Goal: Obtain resource: Obtain resource

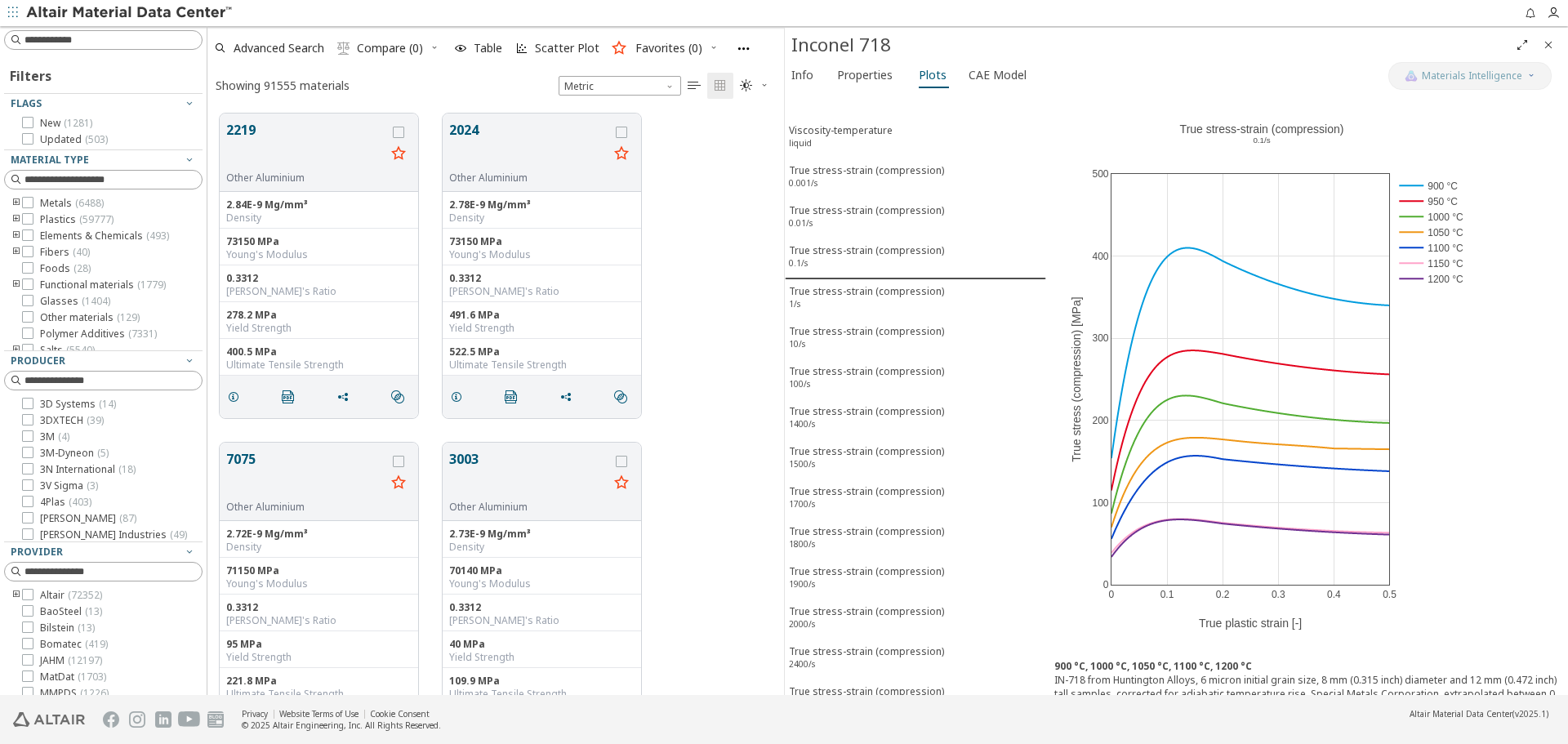
scroll to position [16, 0]
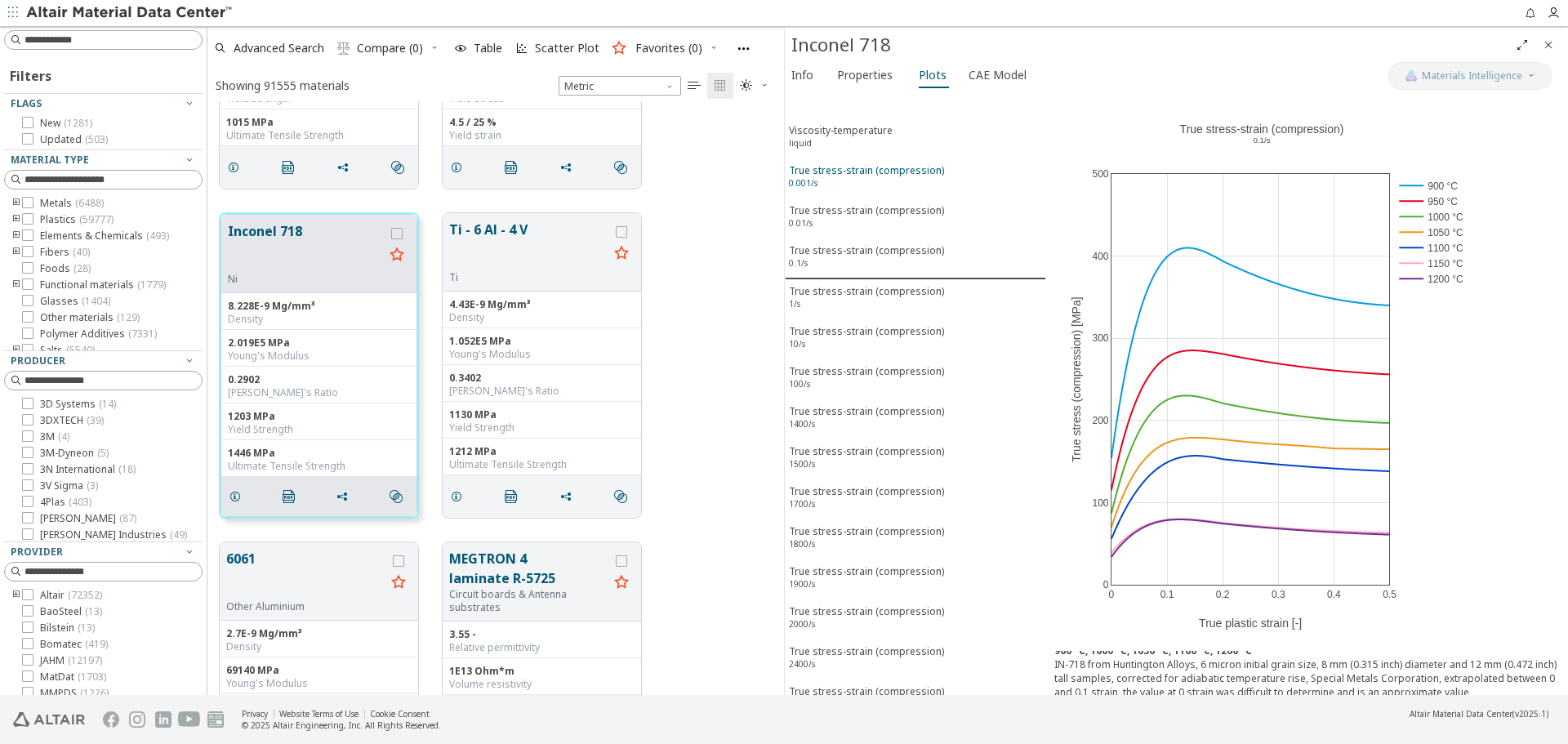
click at [880, 181] on div "True stress-strain (compression) 0.001/s" at bounding box center [866, 179] width 155 height 30
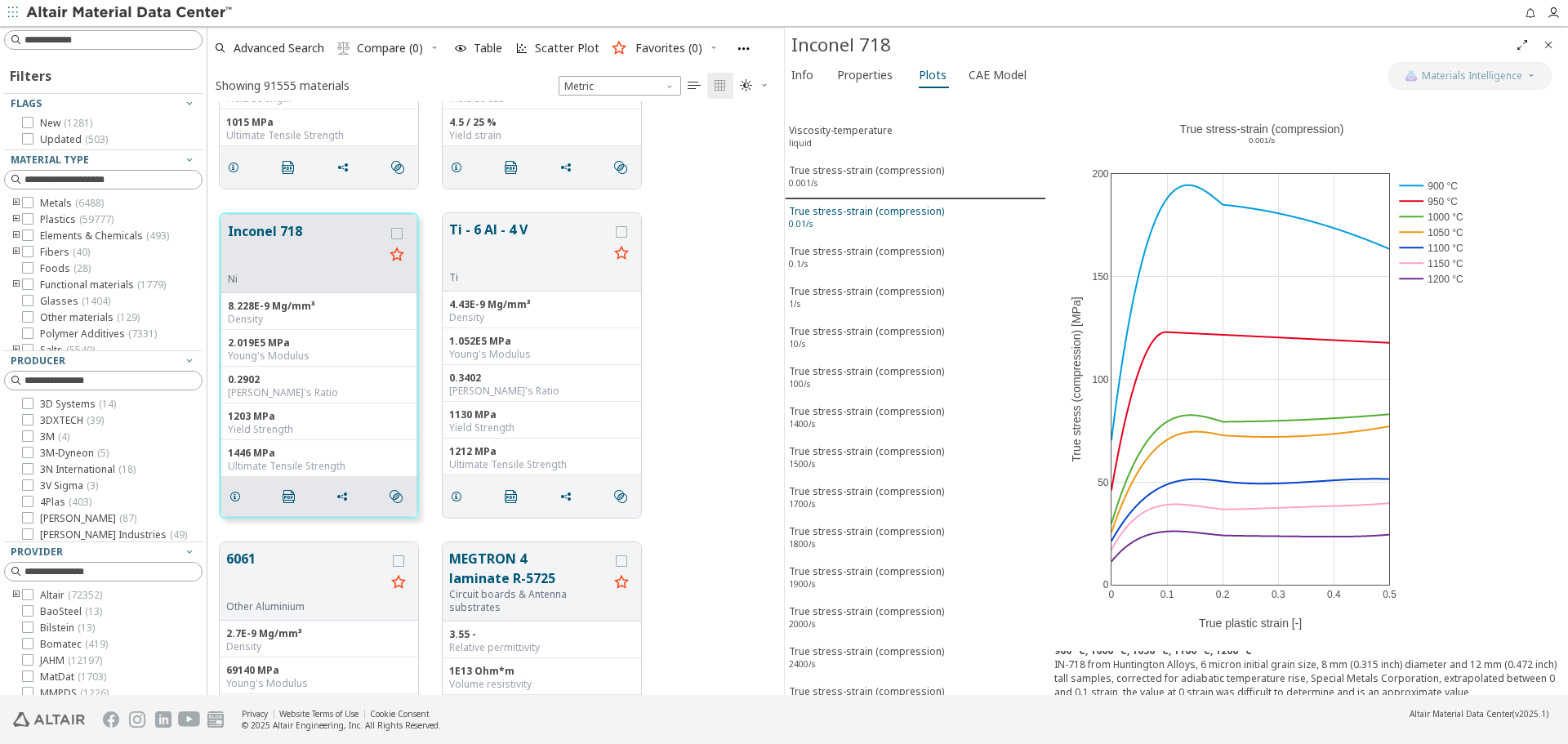
click at [877, 211] on div "True stress-strain (compression) 0.01/s" at bounding box center [866, 219] width 155 height 30
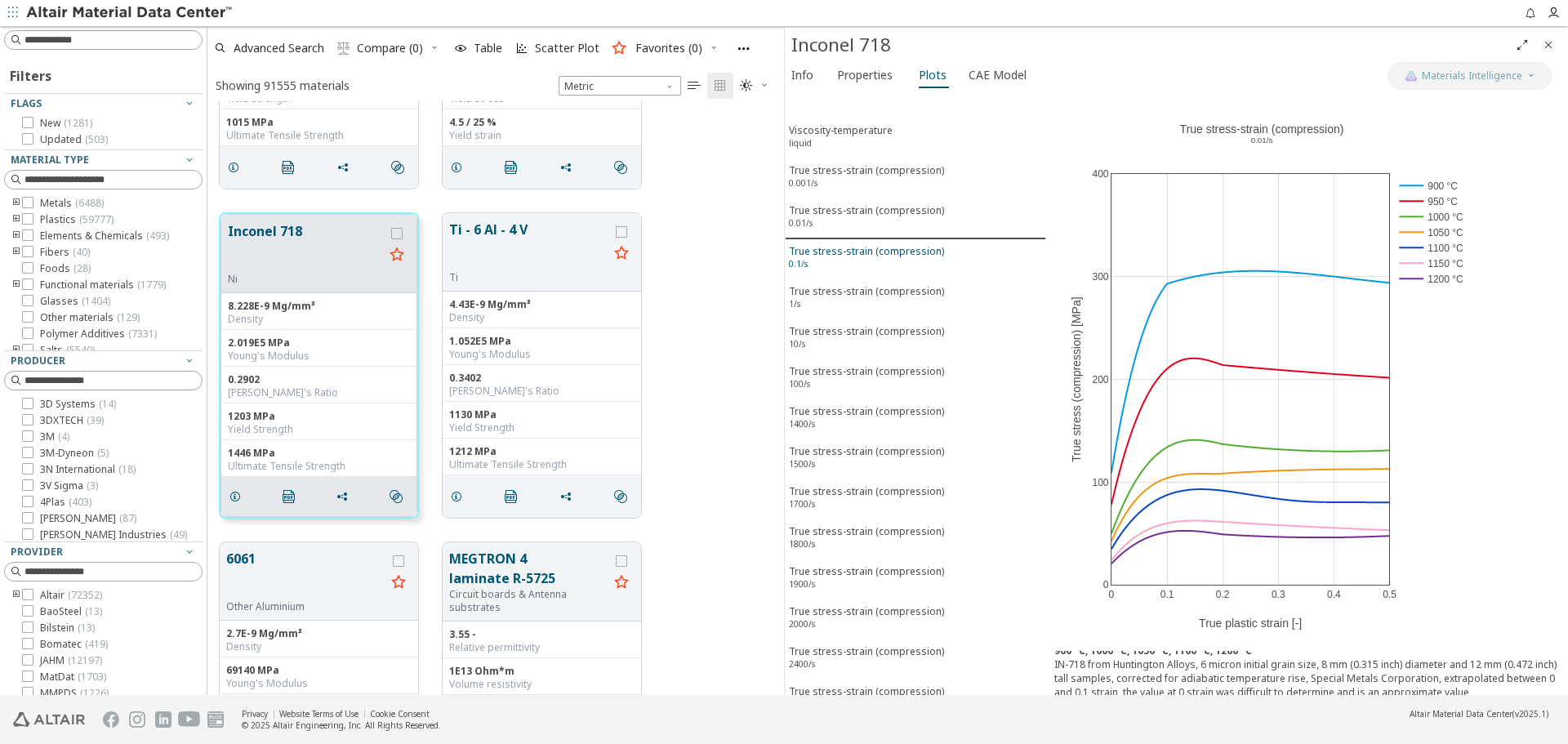
click at [879, 252] on div "True stress-strain (compression) 0.1/s" at bounding box center [866, 259] width 155 height 30
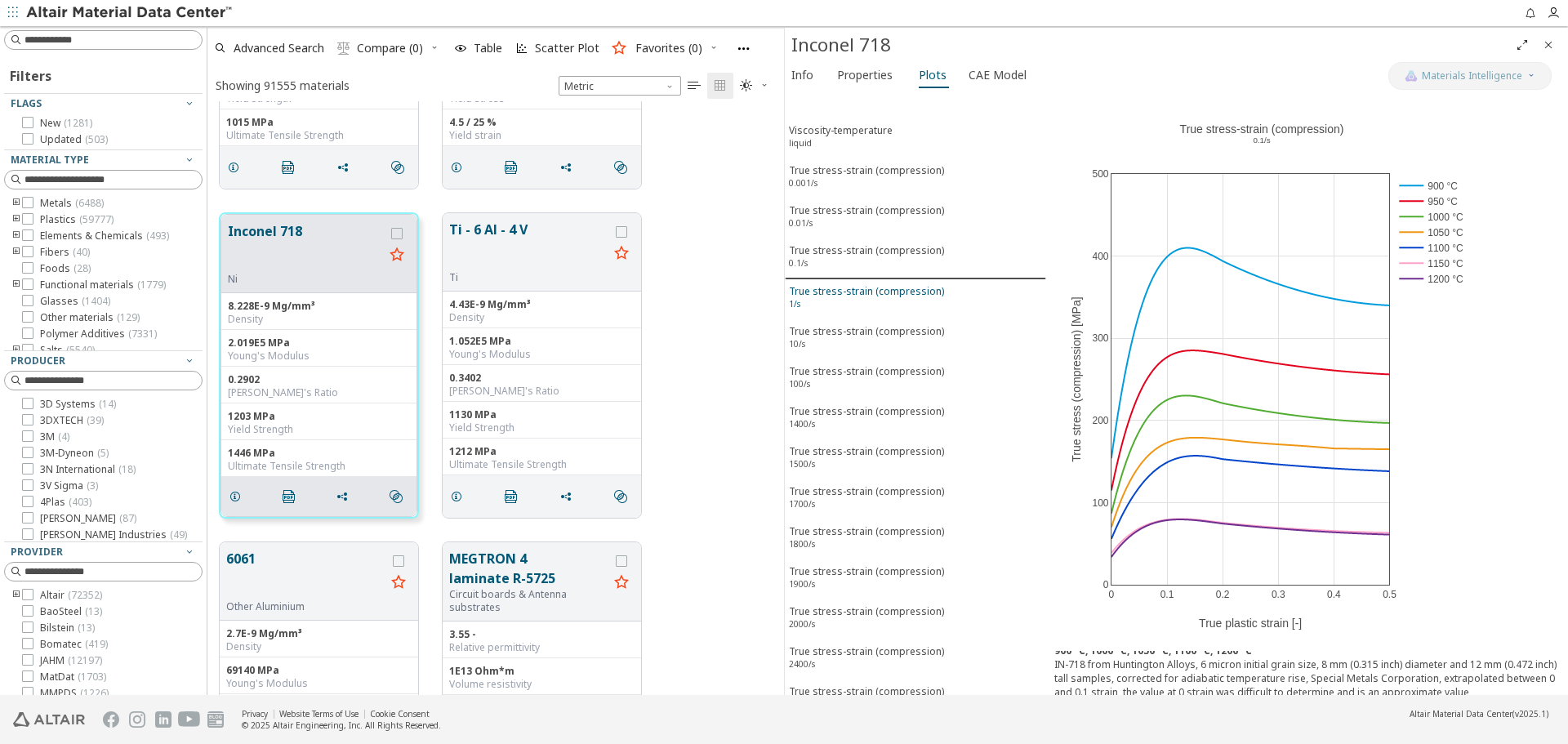
click at [878, 294] on div "True stress-strain (compression) 1/s" at bounding box center [866, 299] width 155 height 30
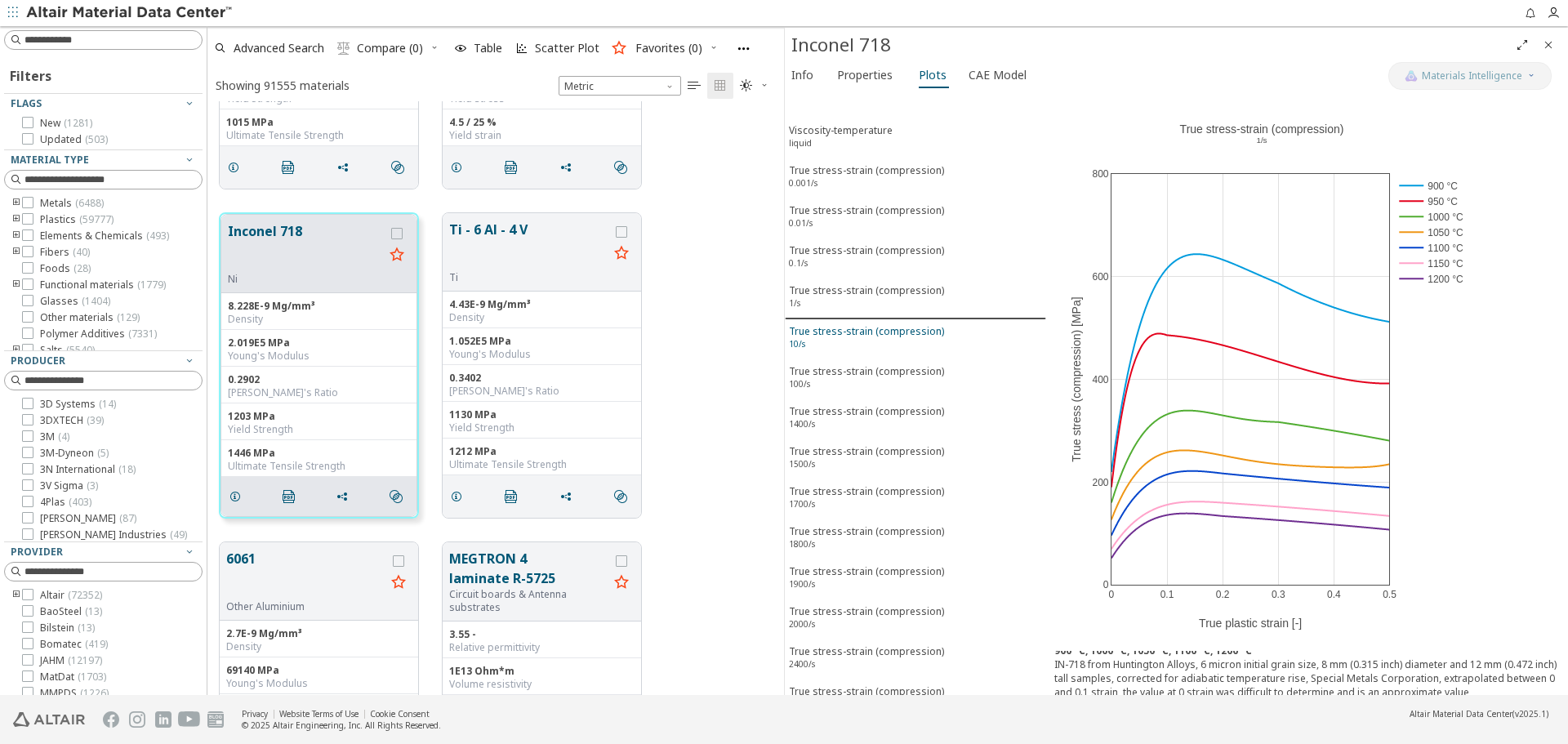
click at [880, 337] on div "True stress-strain (compression) 10/s" at bounding box center [866, 340] width 155 height 30
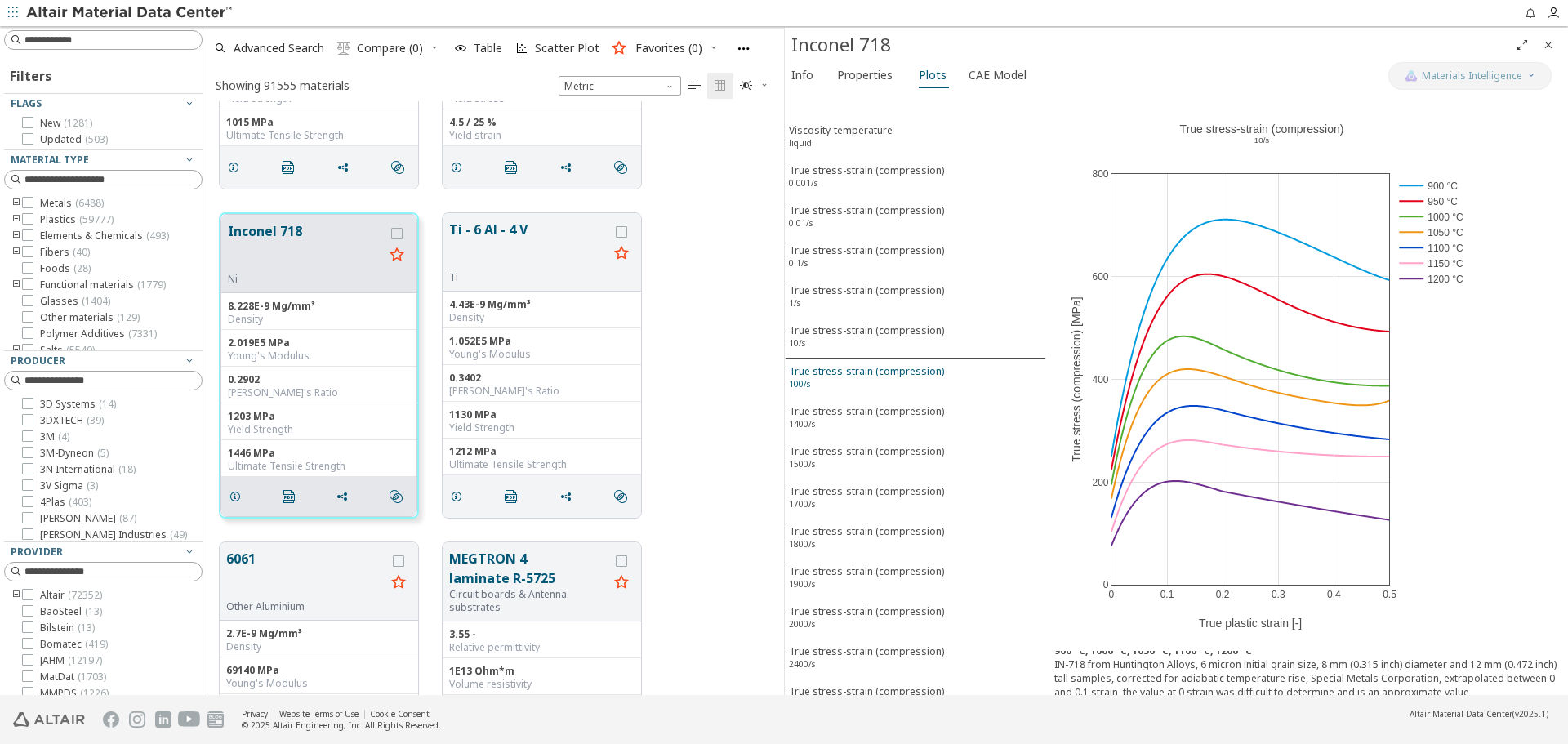
click at [875, 373] on div "True stress-strain (compression) 100/s" at bounding box center [866, 379] width 155 height 30
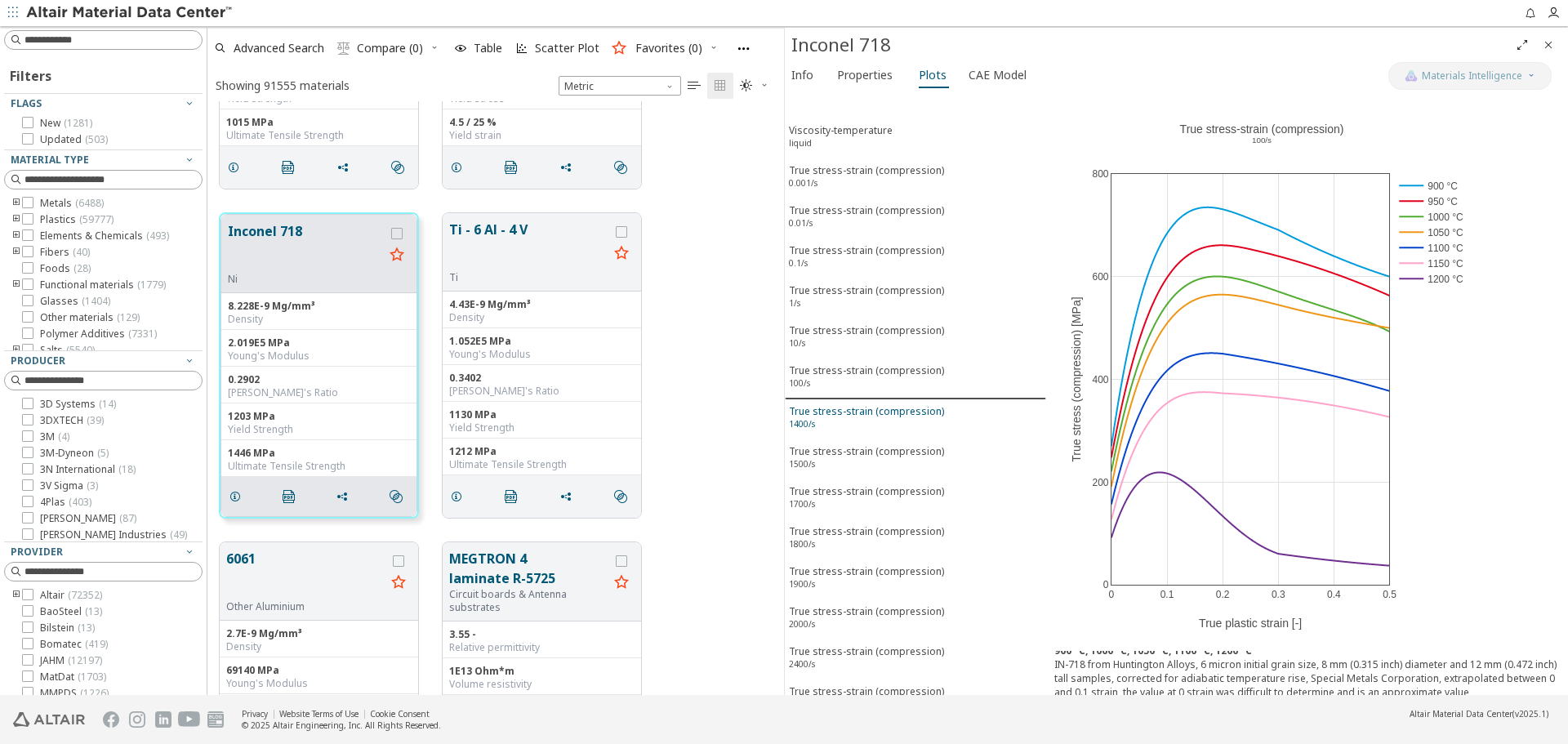
click at [868, 410] on div "True stress-strain (compression) 1400/s" at bounding box center [866, 419] width 155 height 30
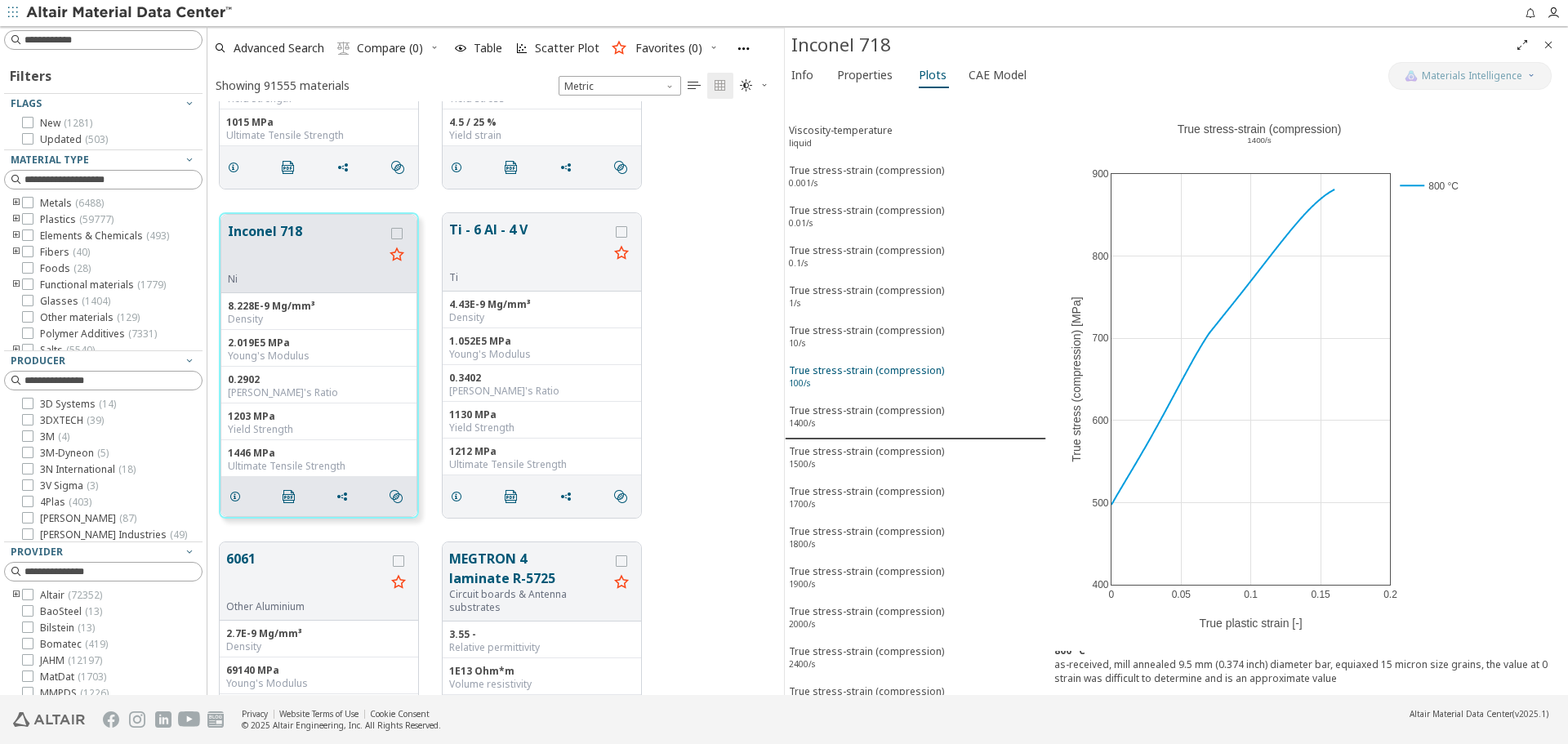
click at [871, 381] on div "True stress-strain (compression) 100/s" at bounding box center [866, 378] width 155 height 30
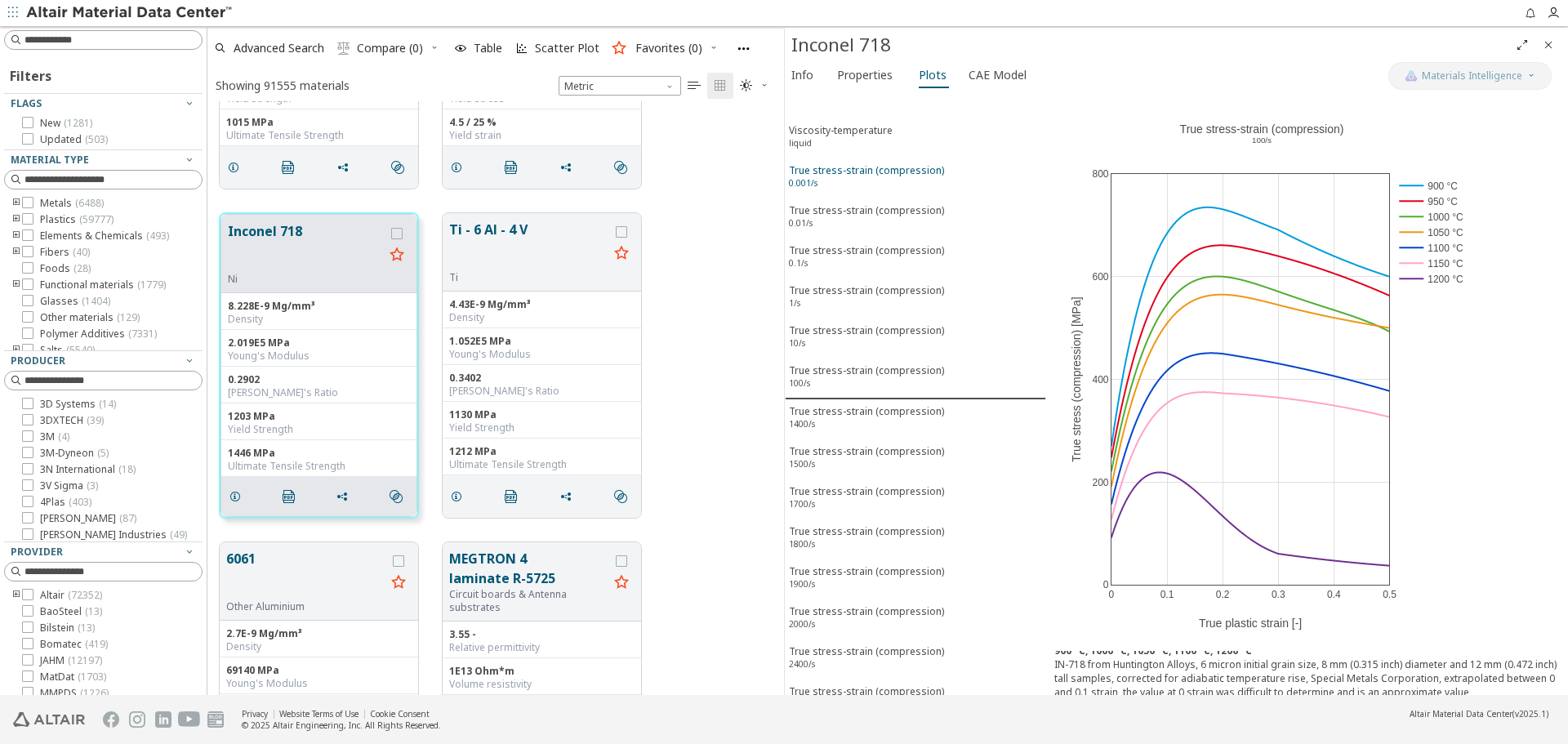
click at [908, 175] on div "True stress-strain (compression) 0.001/s" at bounding box center [866, 179] width 155 height 30
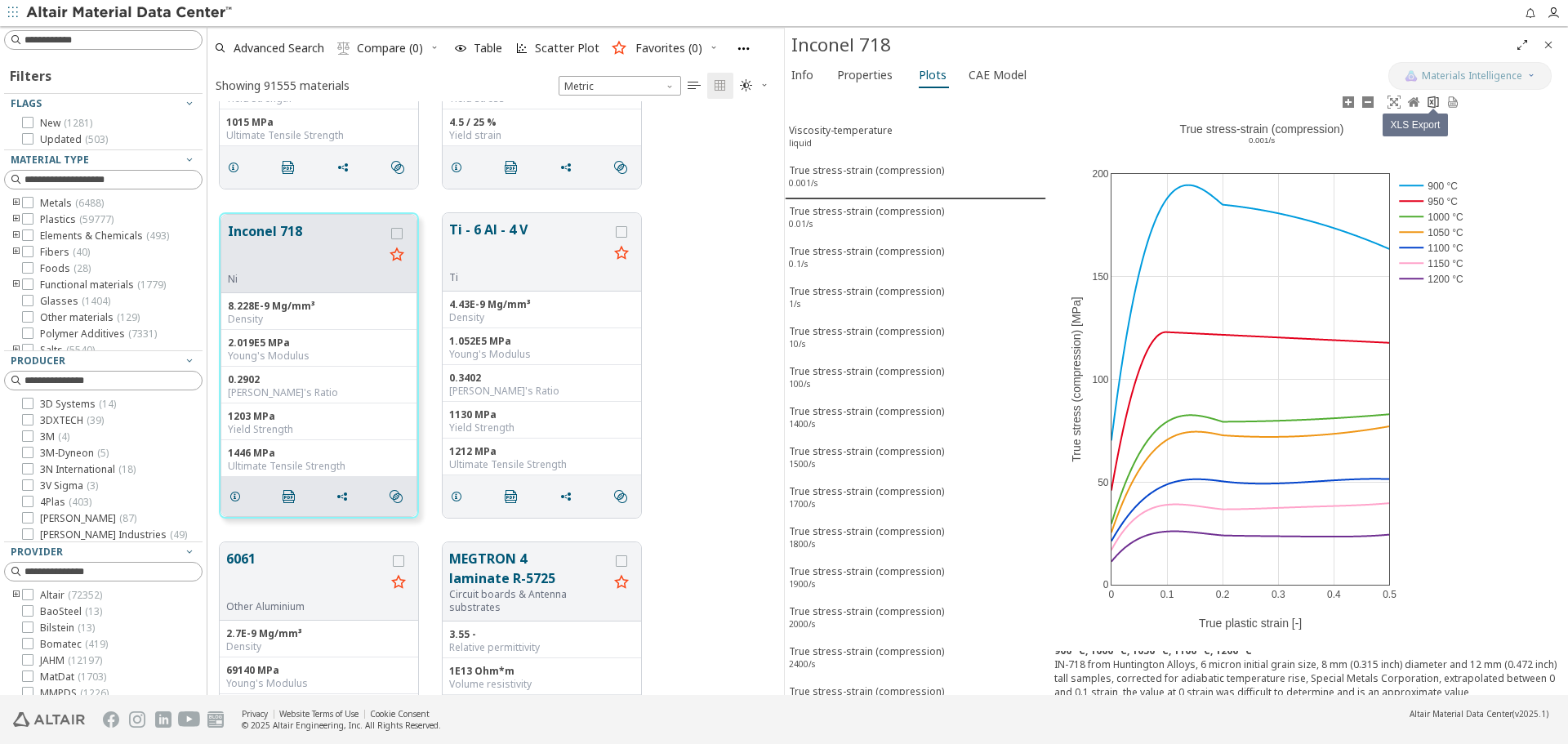
click at [1434, 106] on icon at bounding box center [1433, 102] width 13 height 13
click at [884, 215] on div "True stress-strain (compression) 0.01/s" at bounding box center [866, 219] width 155 height 30
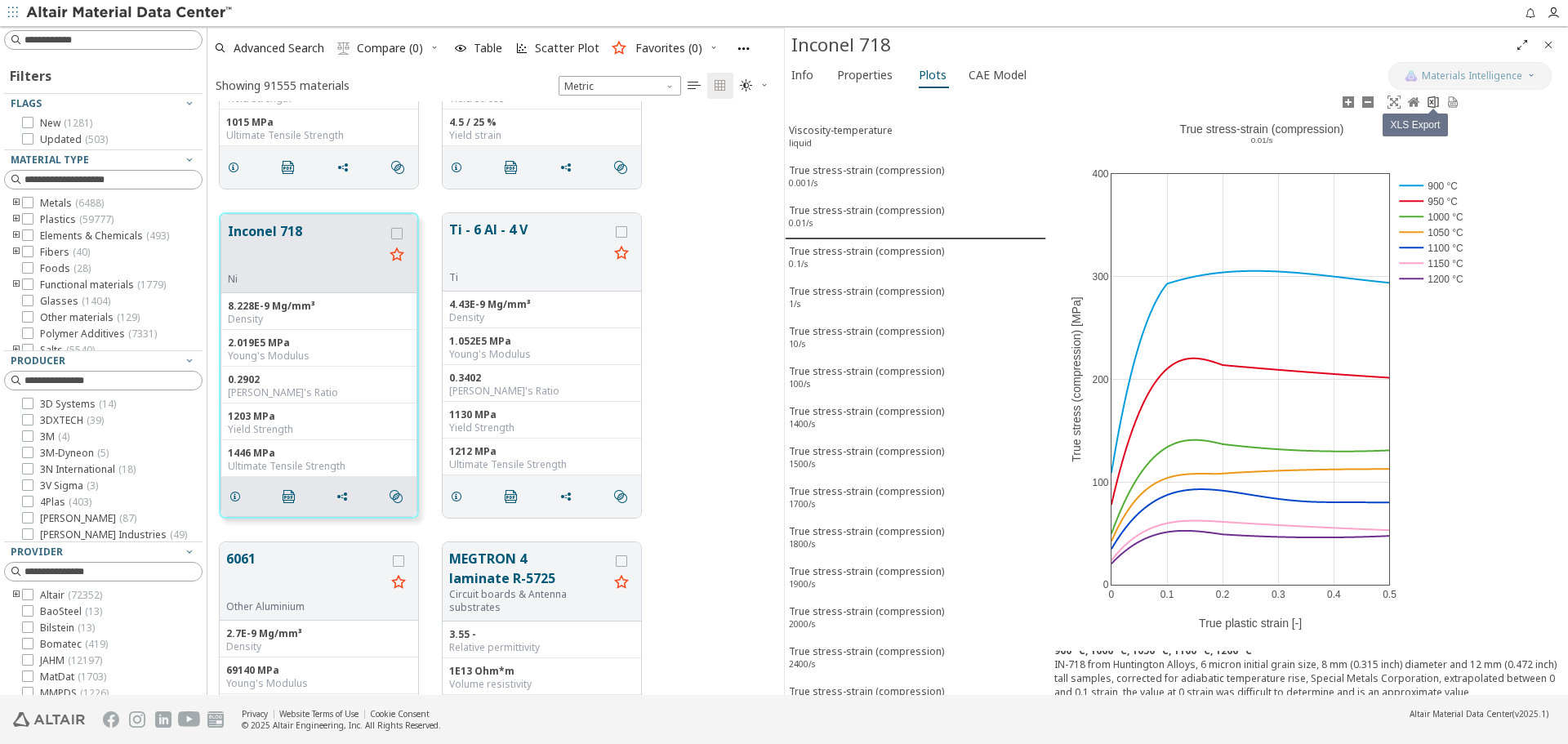
click at [1430, 103] on icon at bounding box center [1433, 102] width 13 height 13
click at [853, 256] on div "True stress-strain (compression) 0.1/s" at bounding box center [866, 259] width 155 height 30
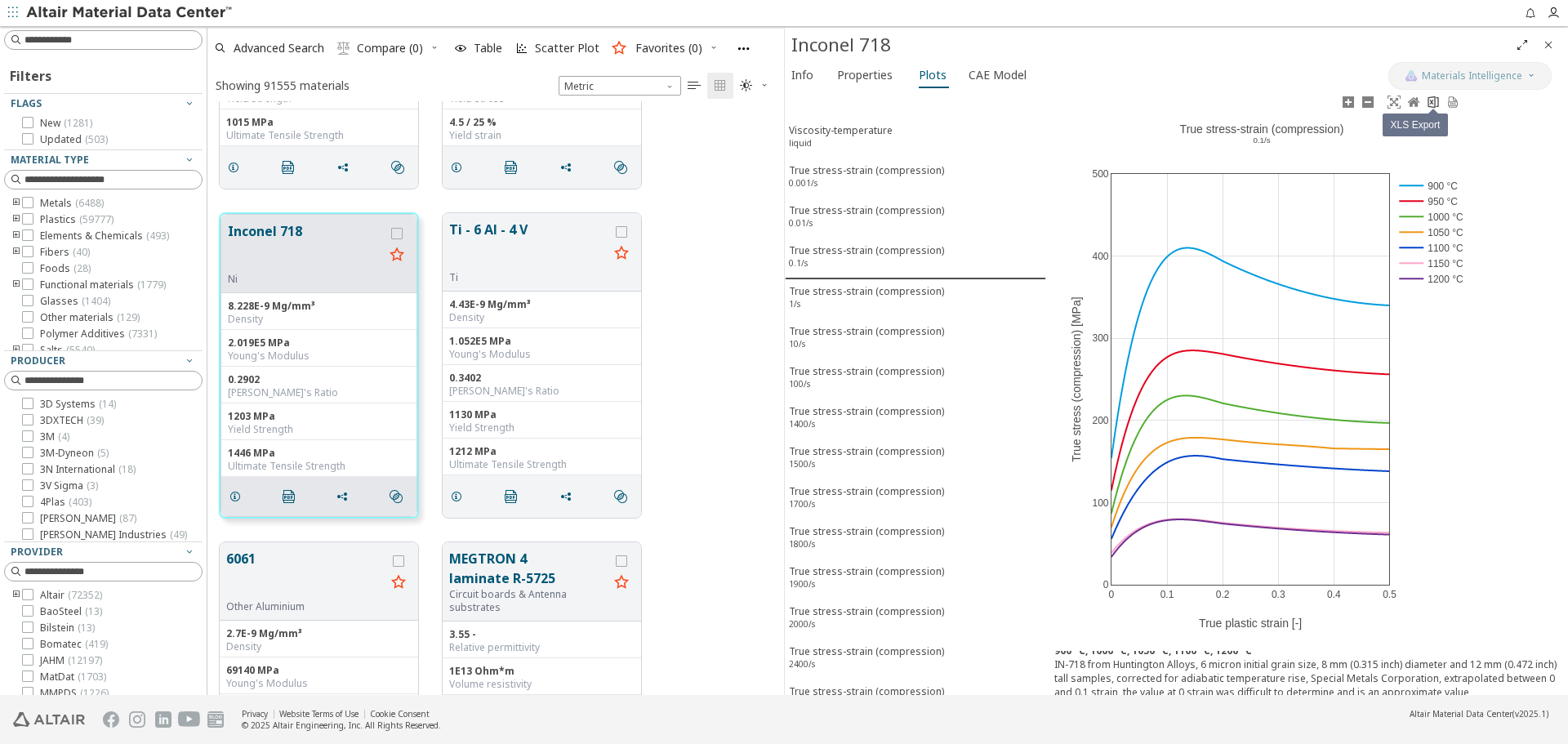
click at [1437, 105] on icon at bounding box center [1433, 102] width 13 height 13
click at [854, 297] on div "True stress-strain (compression) 1/s" at bounding box center [866, 299] width 155 height 30
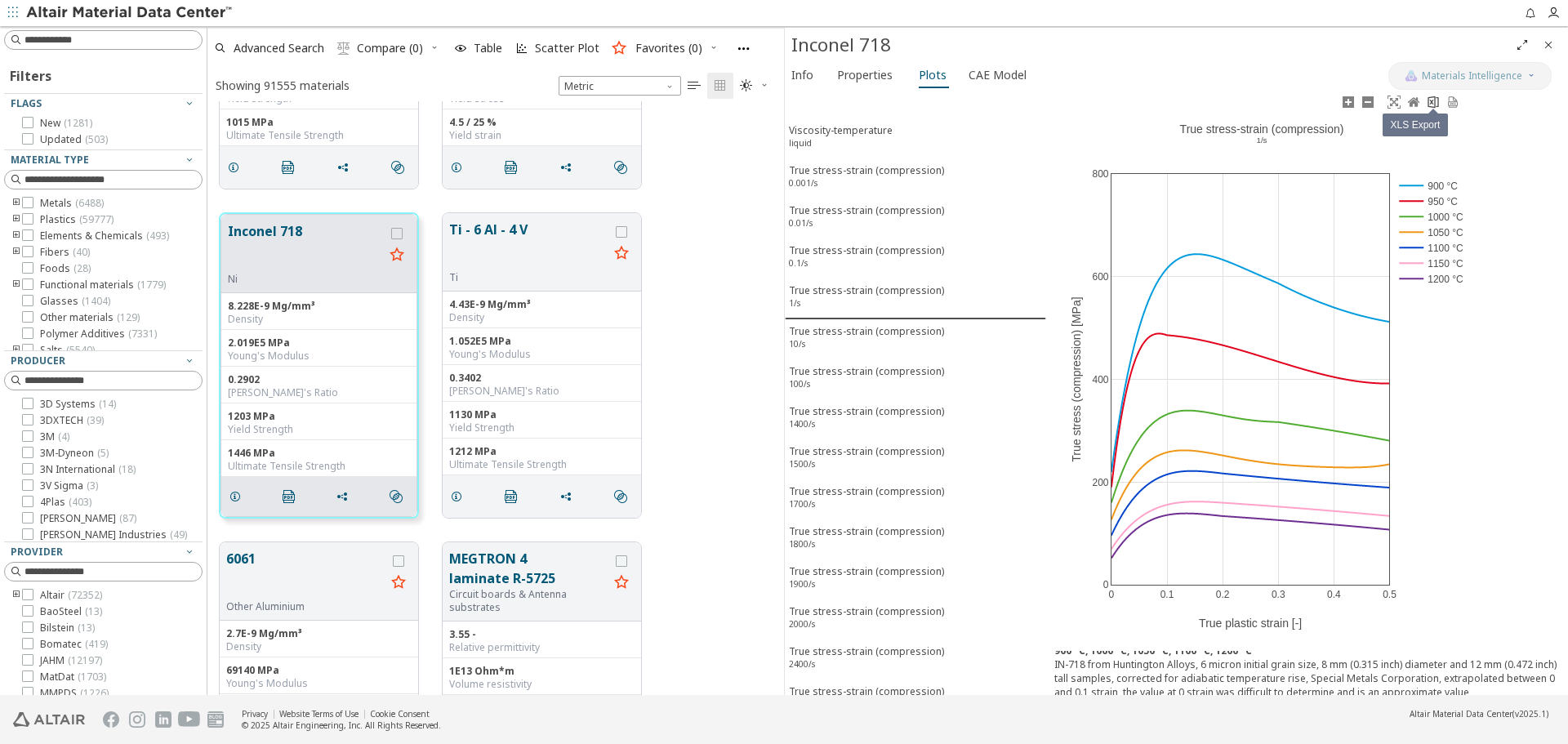
click at [1435, 105] on icon at bounding box center [1433, 101] width 11 height 13
click at [861, 335] on div "True stress-strain (compression) 10/s" at bounding box center [866, 340] width 155 height 30
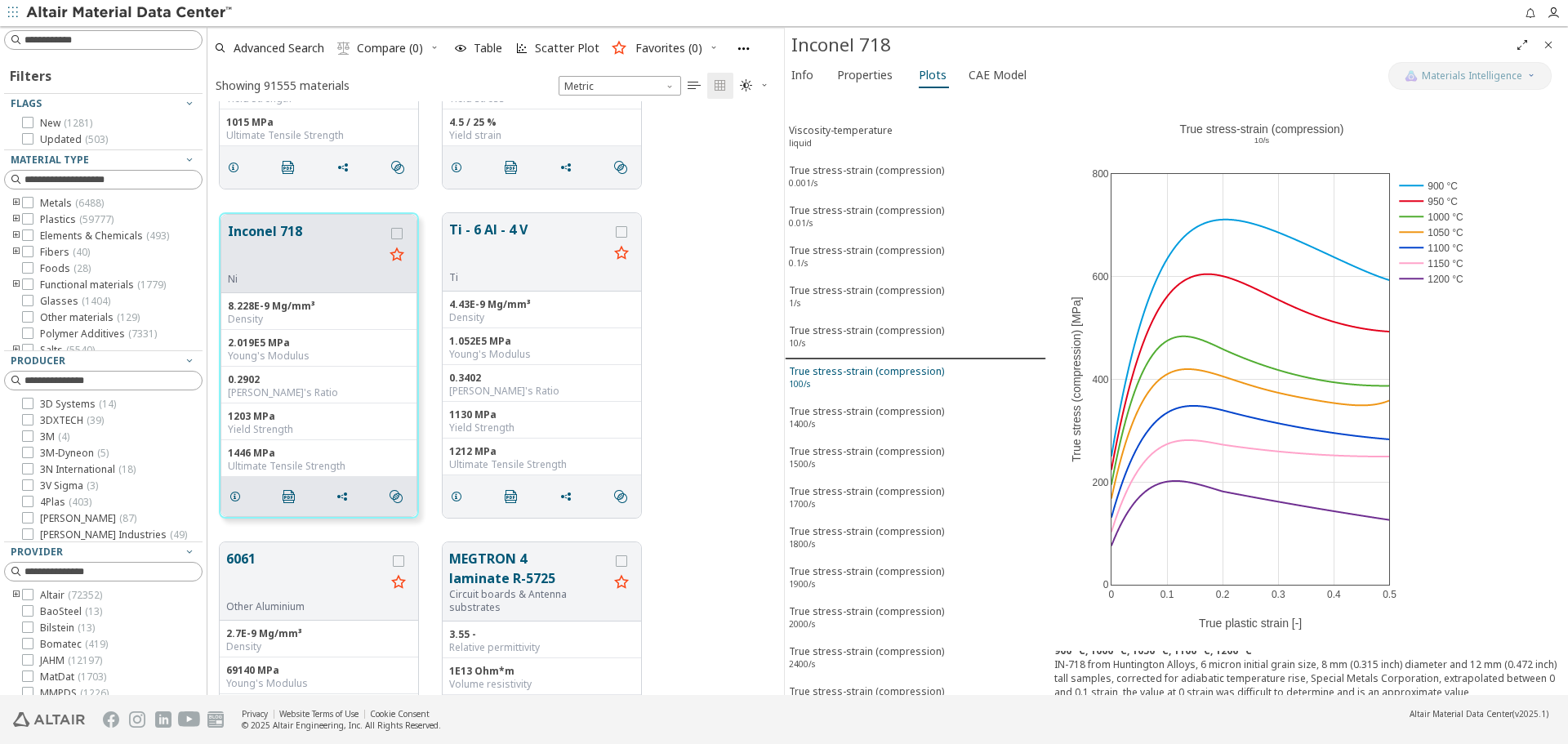
click at [853, 368] on div "True stress-strain (compression) 100/s" at bounding box center [866, 379] width 155 height 30
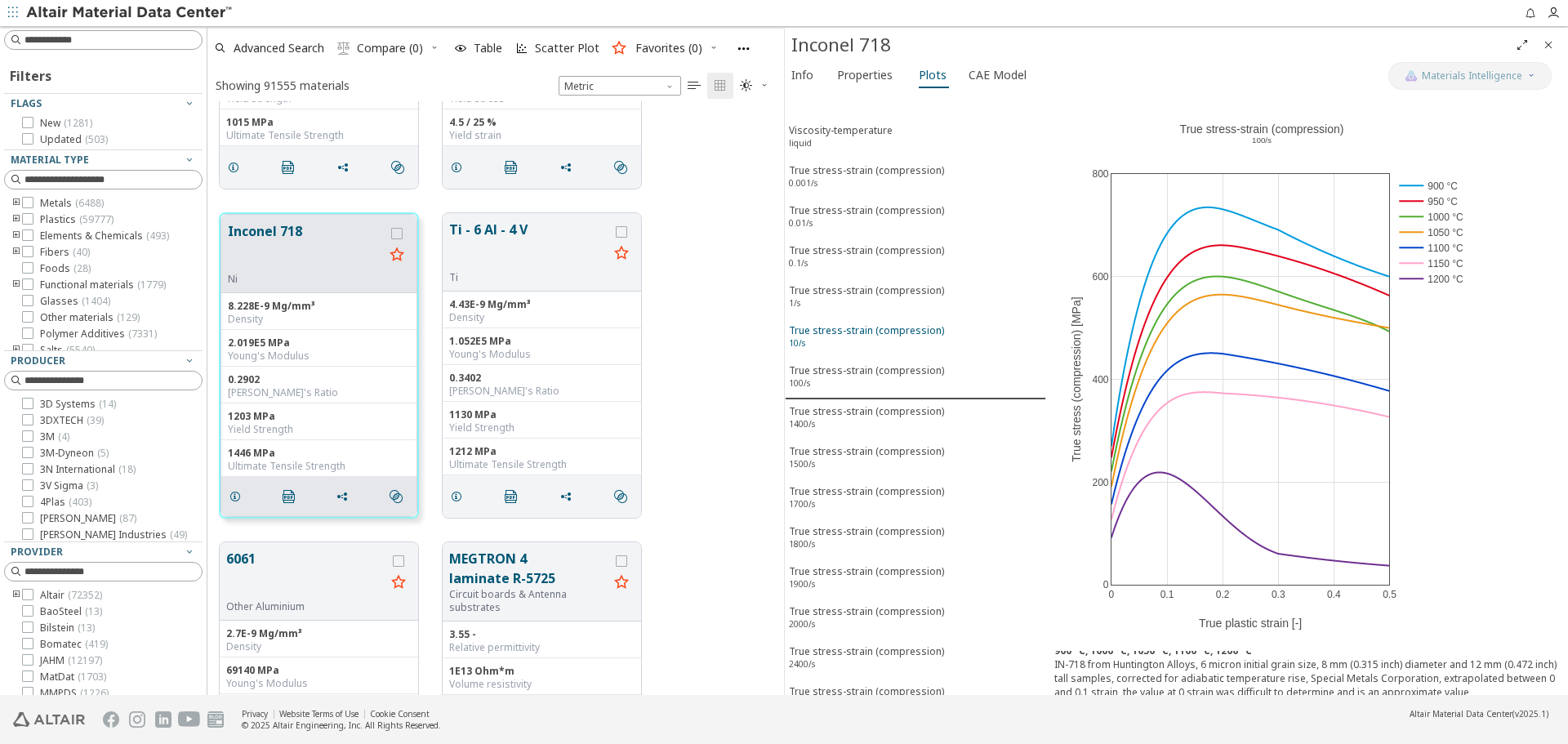
click at [864, 345] on div "True stress-strain (compression) 10/s" at bounding box center [866, 339] width 155 height 30
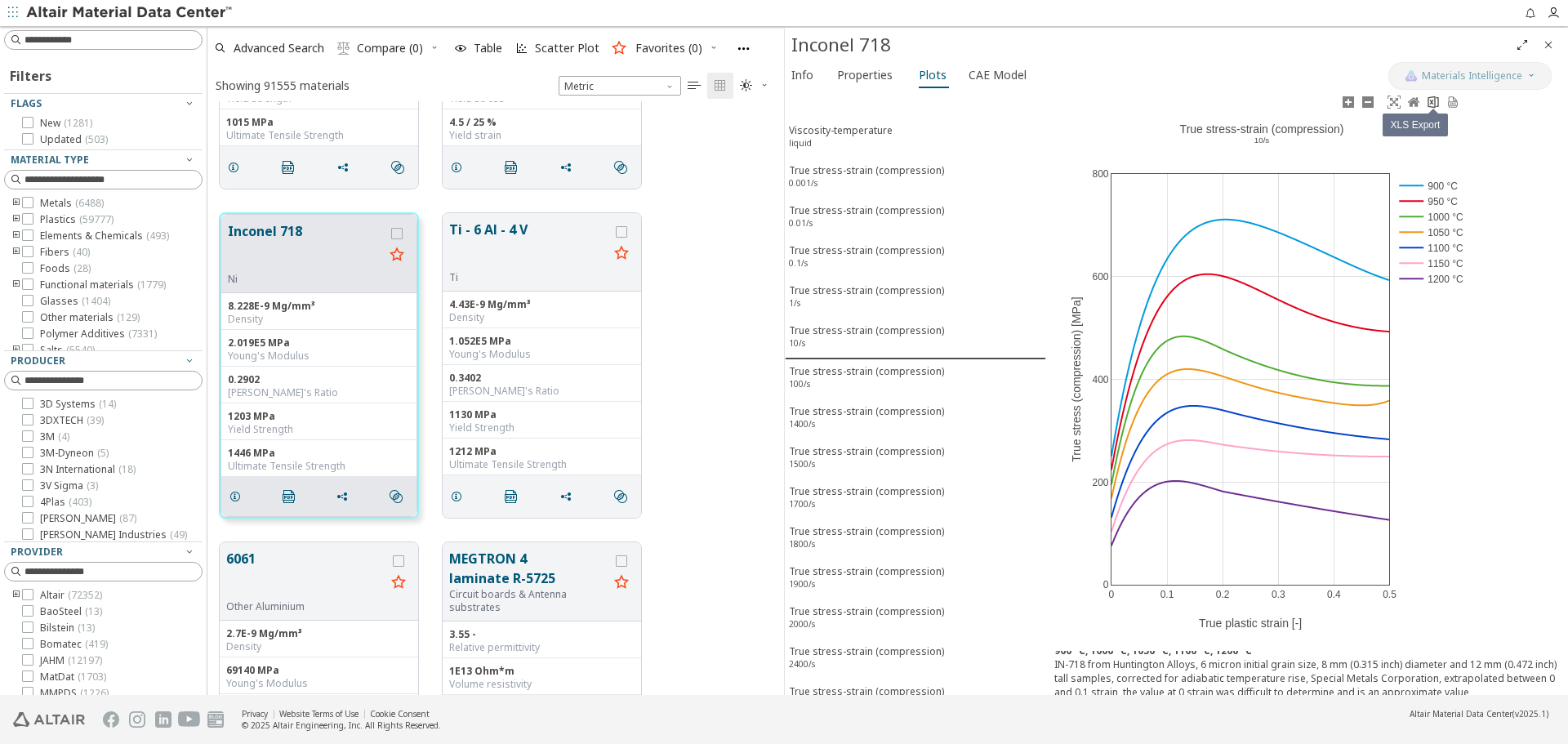
click at [1432, 108] on icon at bounding box center [1433, 101] width 11 height 13
click at [813, 373] on div "True stress-strain (compression) 100/s" at bounding box center [866, 379] width 155 height 30
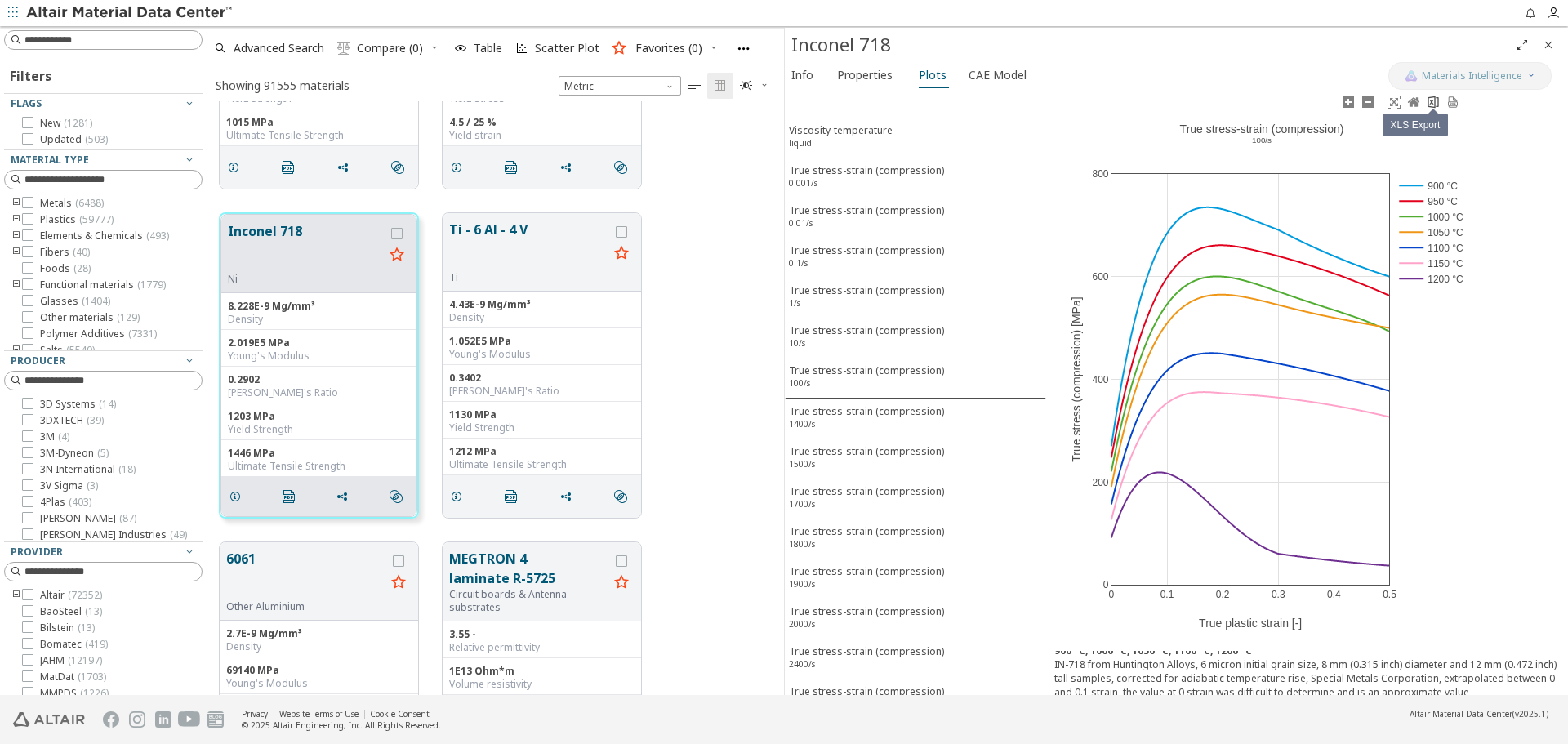
click at [1434, 108] on icon at bounding box center [1433, 101] width 11 height 13
click at [853, 425] on div "True stress-strain (compression) 1400/s" at bounding box center [866, 419] width 155 height 30
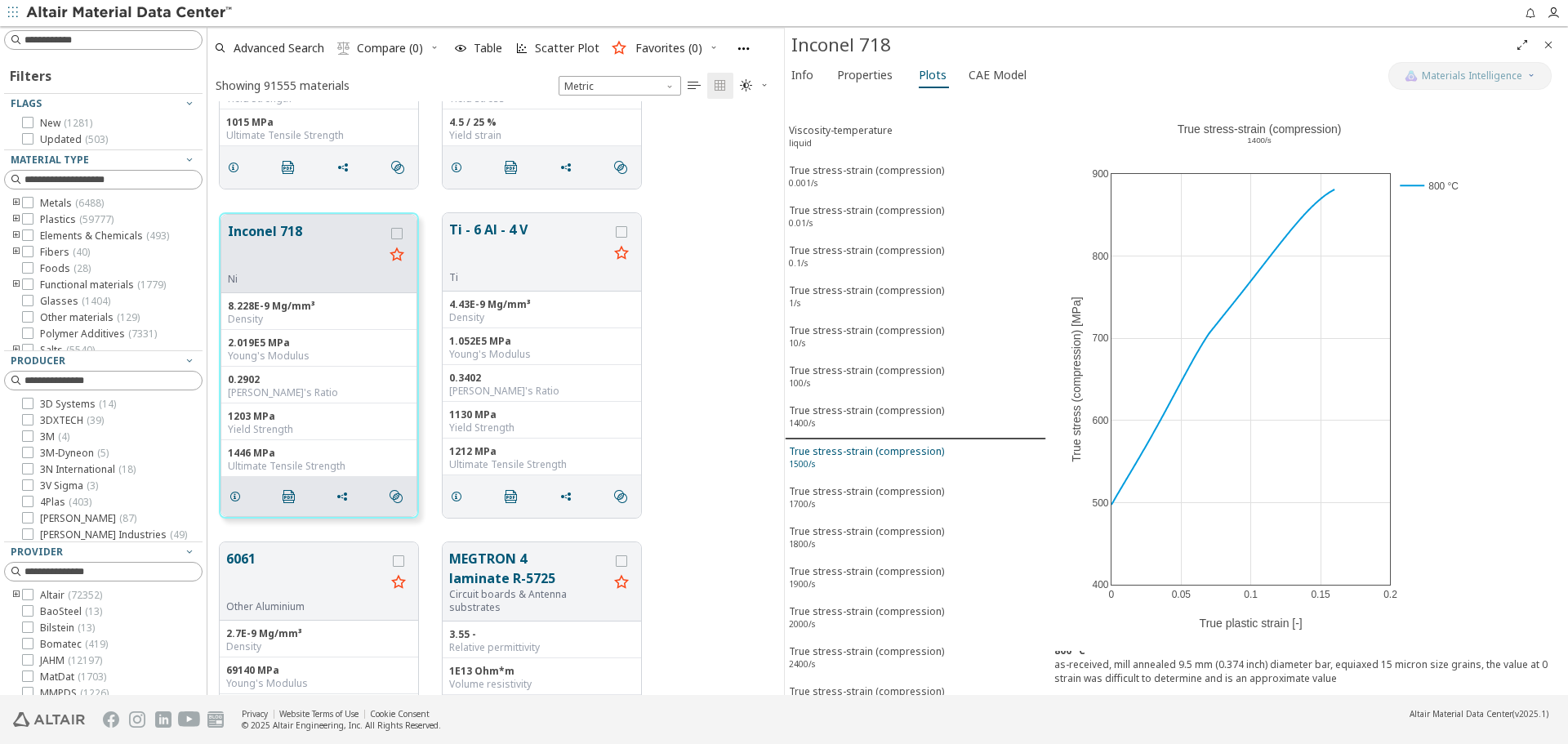
click at [849, 446] on div "True stress-strain (compression) 1500/s" at bounding box center [866, 460] width 155 height 30
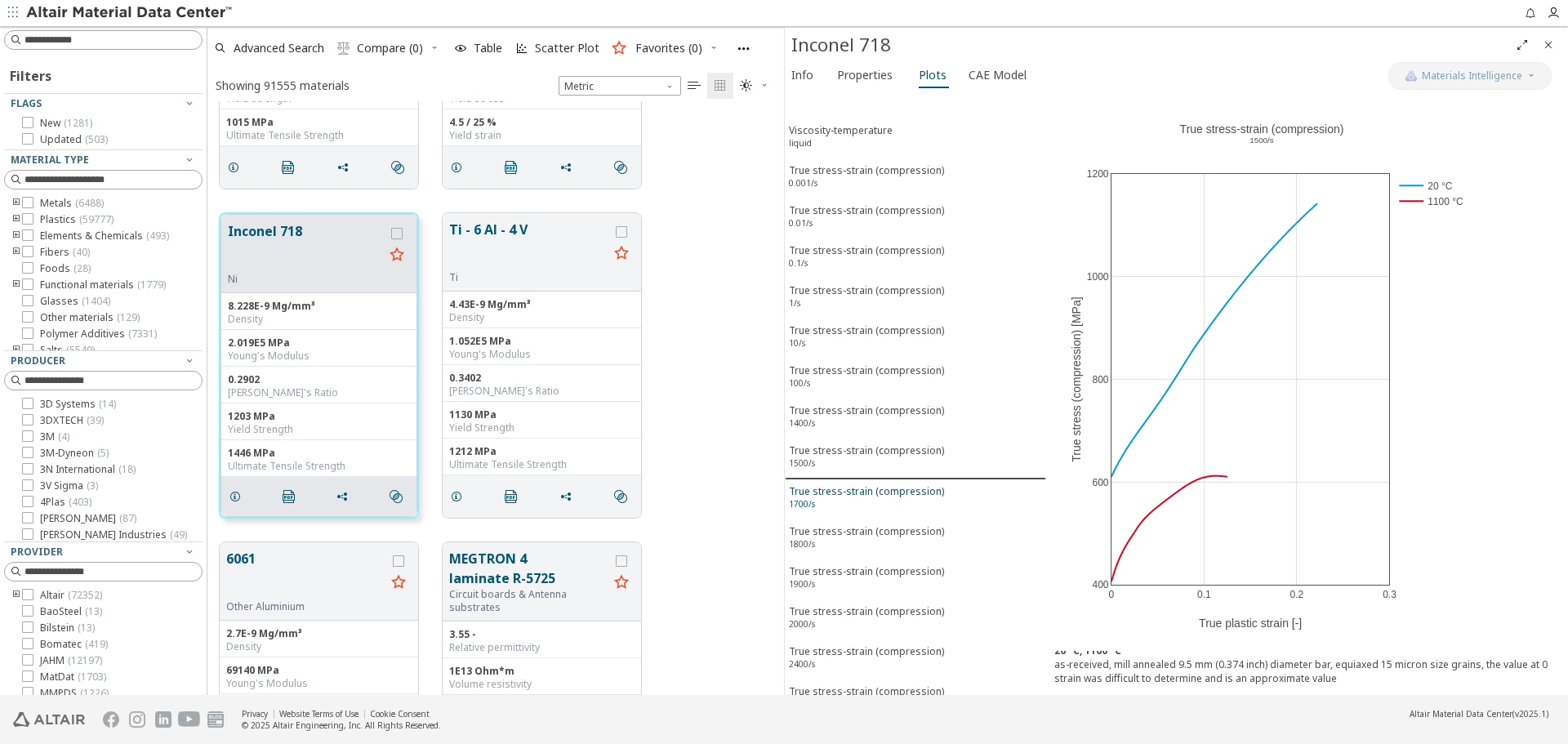
click at [854, 498] on div "True stress-strain (compression) 1700/s" at bounding box center [866, 499] width 155 height 30
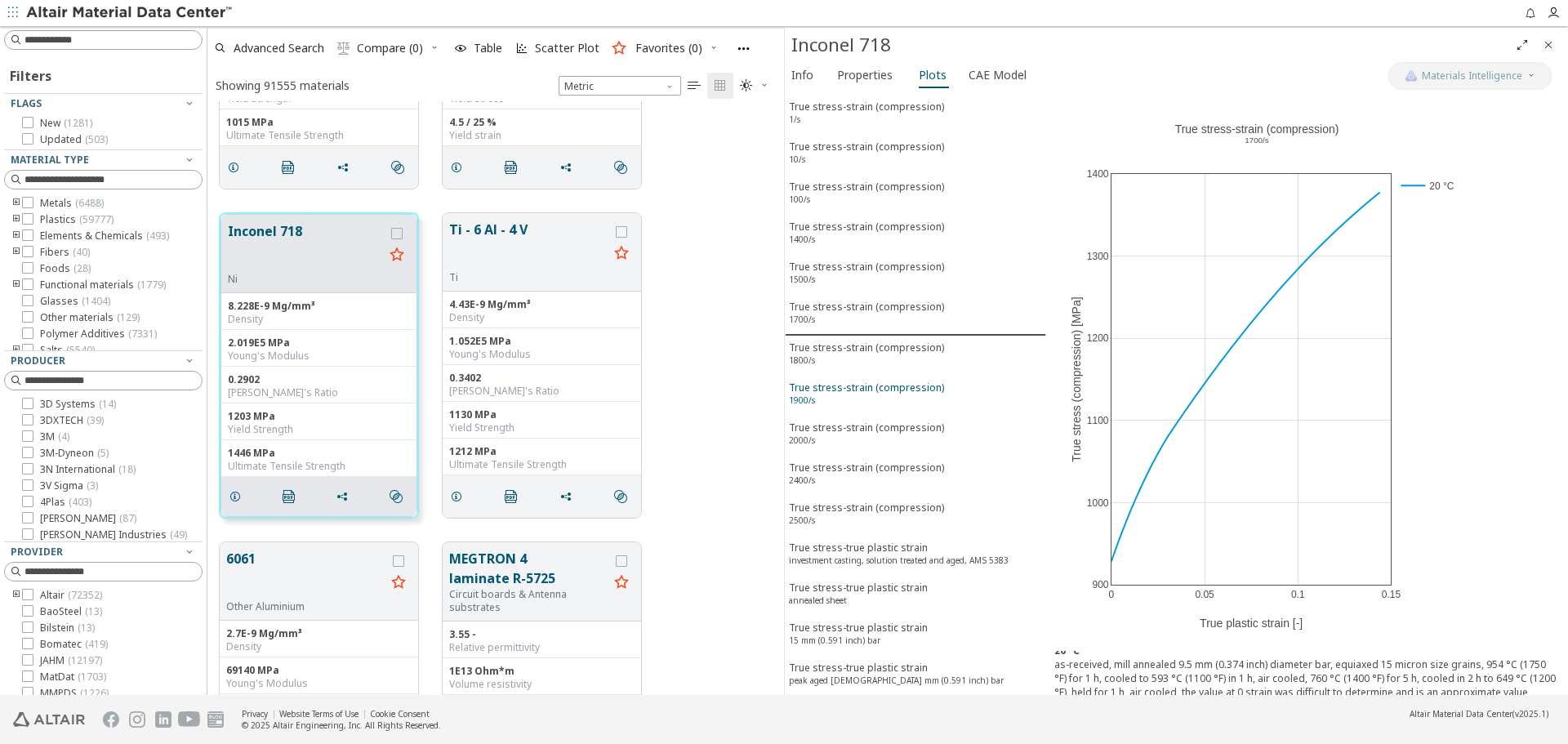
scroll to position [245, 0]
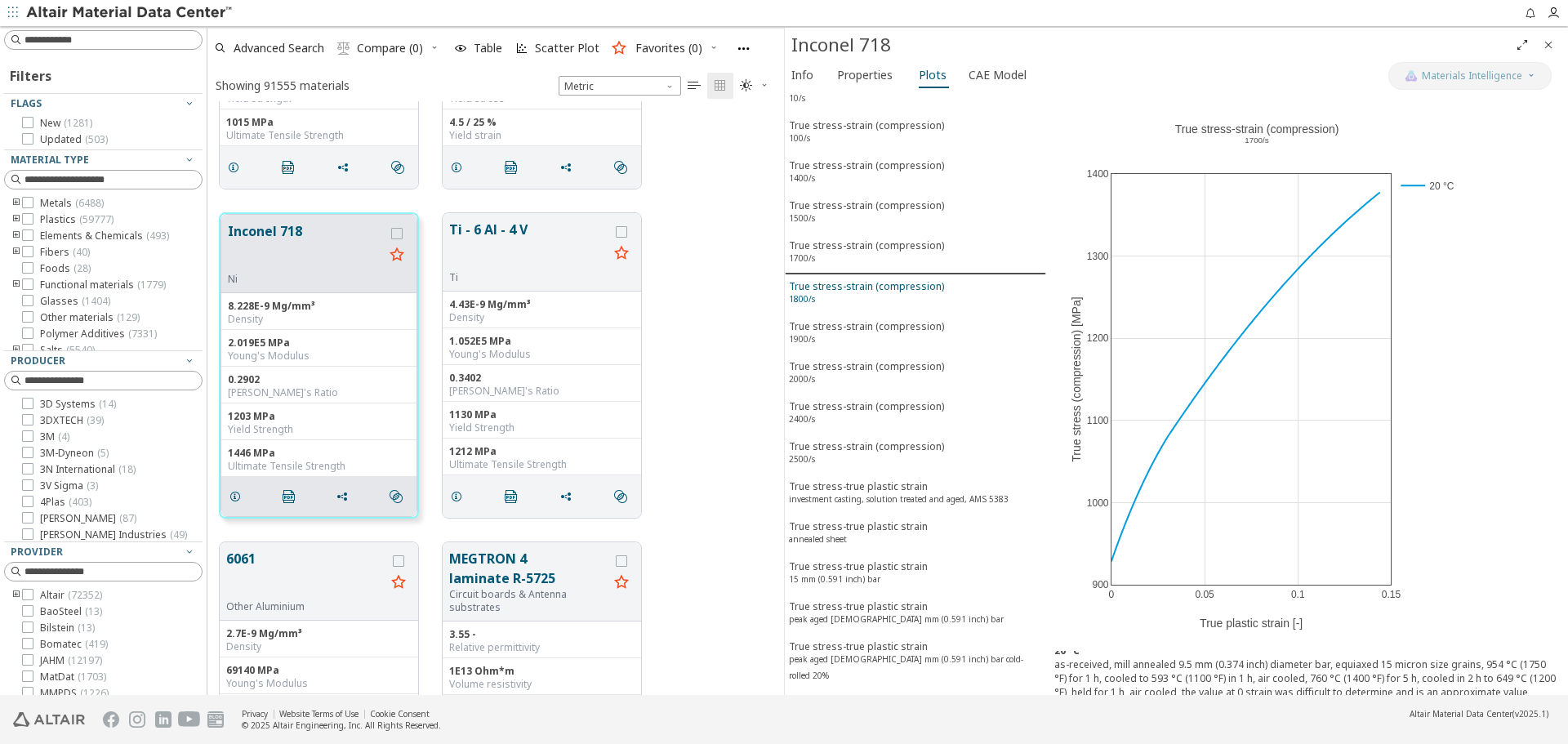
click at [859, 289] on div "True stress-strain (compression) 1800/s" at bounding box center [866, 294] width 155 height 30
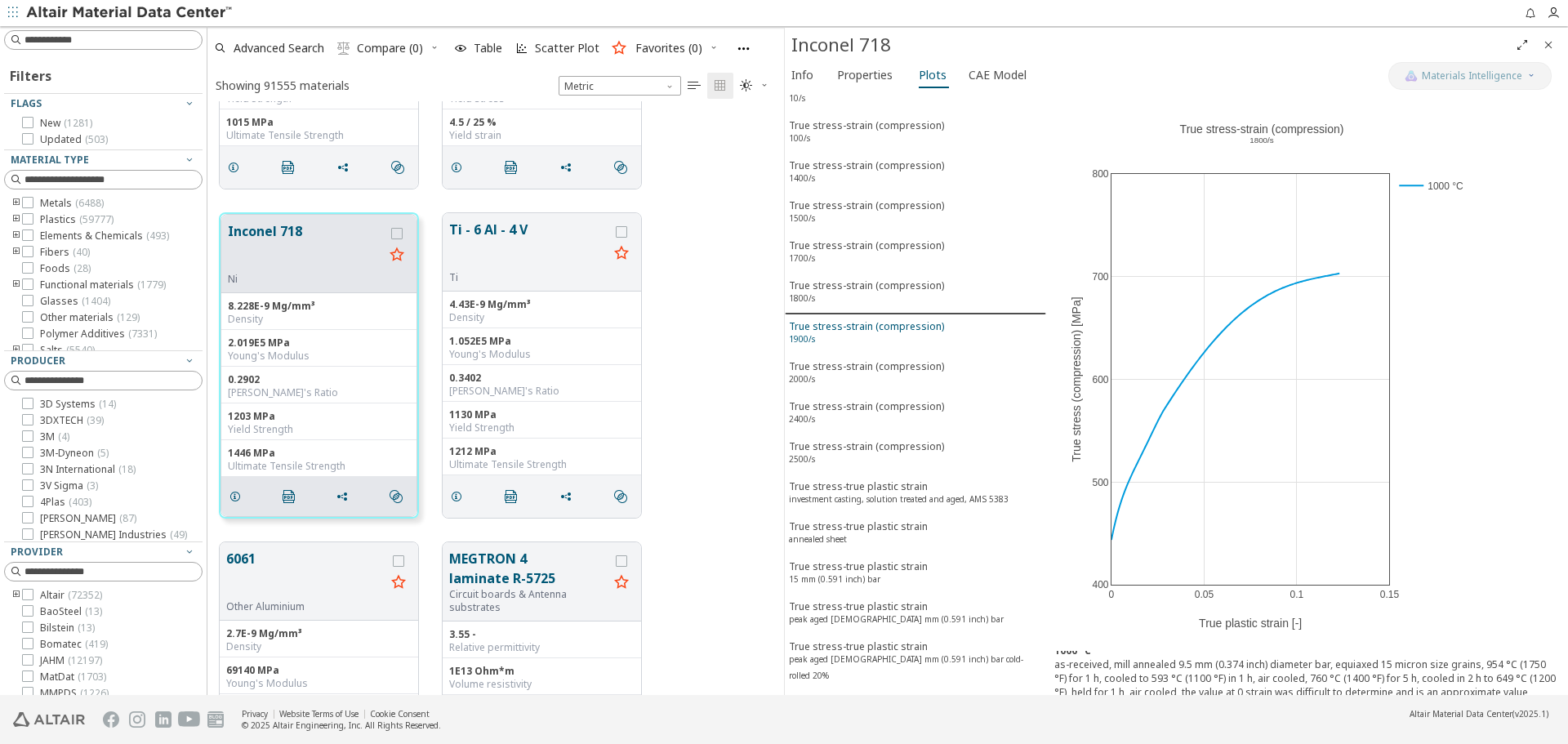
click at [859, 325] on div "True stress-strain (compression) 1900/s" at bounding box center [866, 335] width 155 height 30
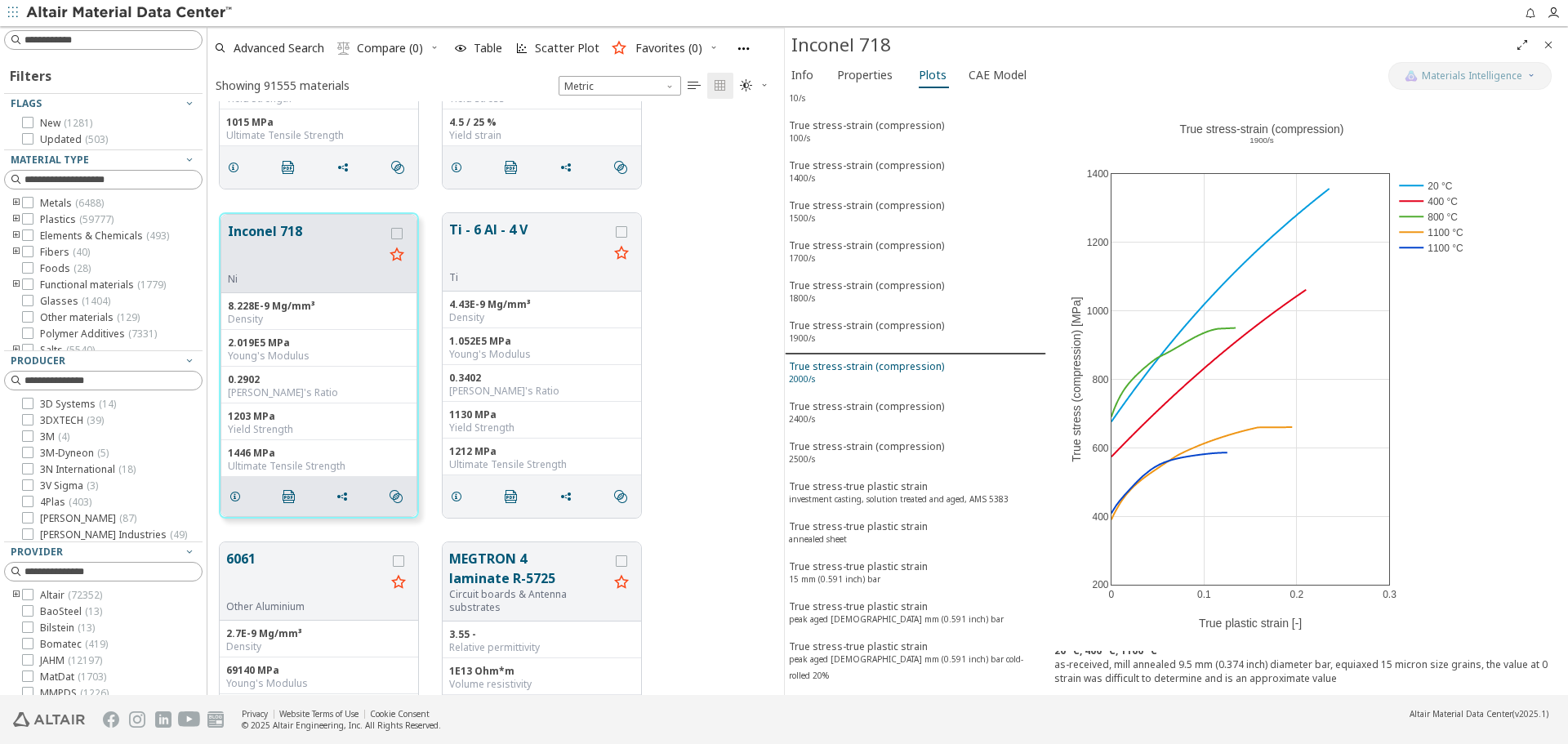
click at [868, 372] on div "True stress-strain (compression) 2000/s" at bounding box center [866, 374] width 155 height 30
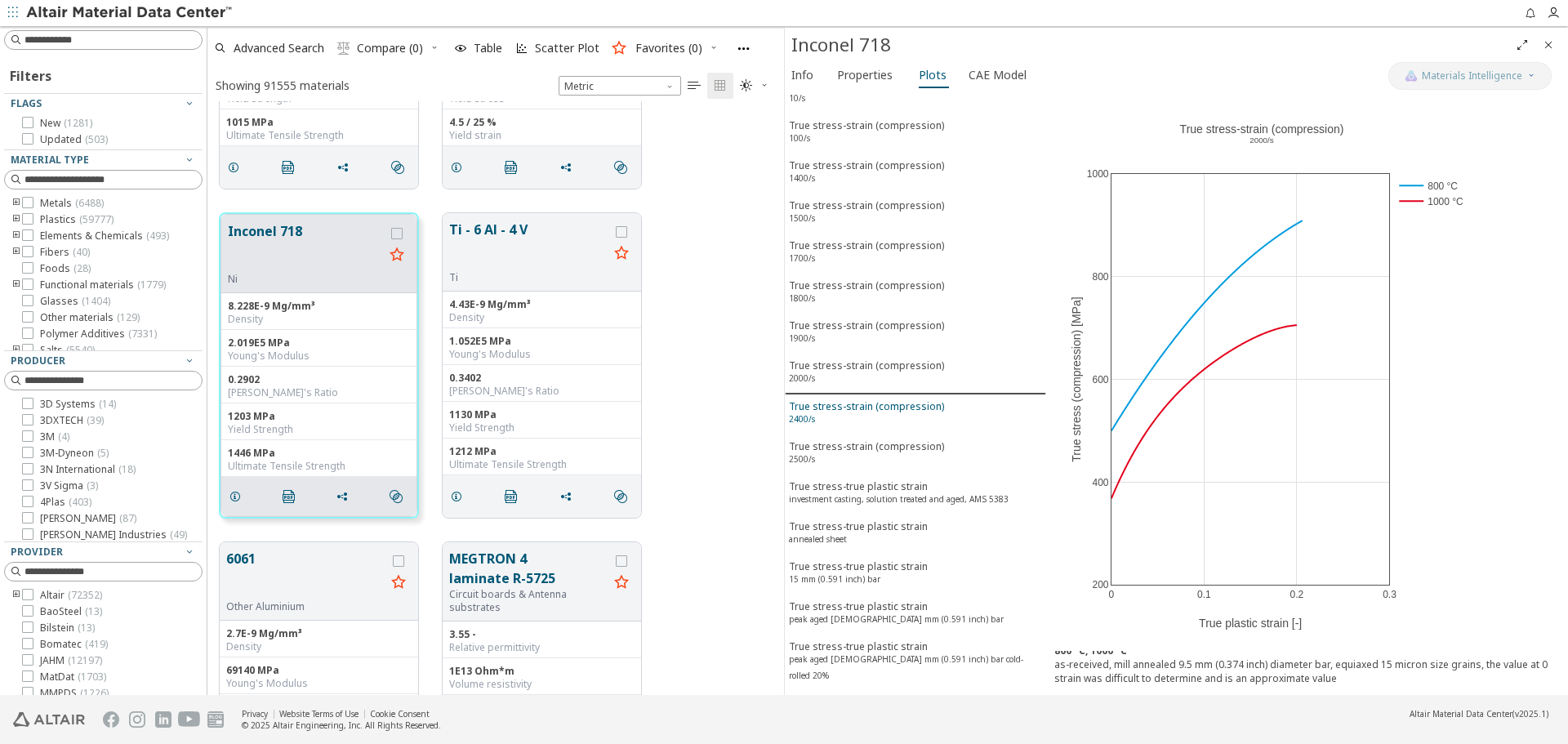
click at [872, 419] on div "True stress-strain (compression) 2400/s" at bounding box center [866, 414] width 155 height 30
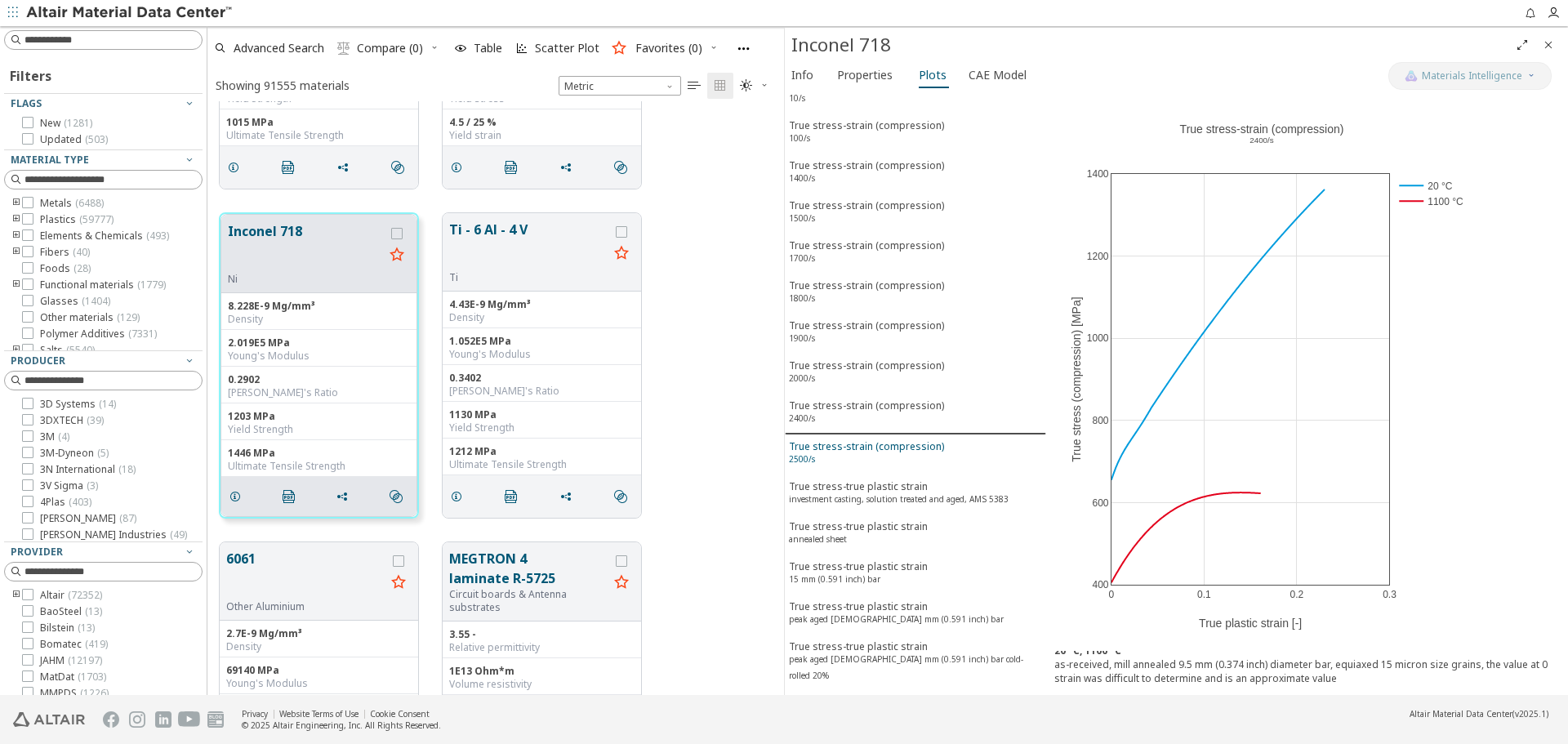
click at [875, 451] on div "True stress-strain (compression) 2500/s" at bounding box center [866, 455] width 155 height 30
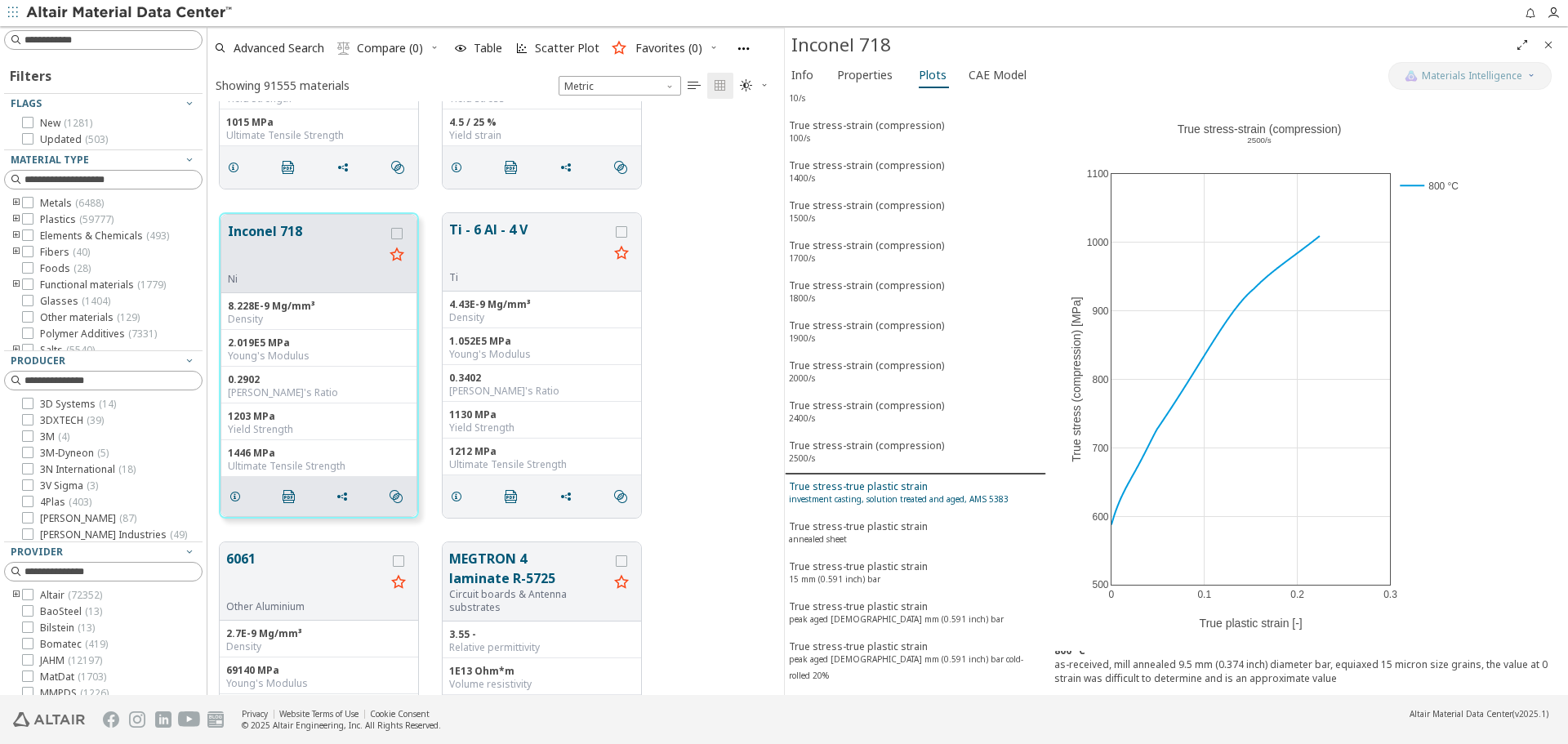
click at [877, 480] on div "True stress-true plastic strain investment casting, solution treated and aged, …" at bounding box center [899, 495] width 220 height 30
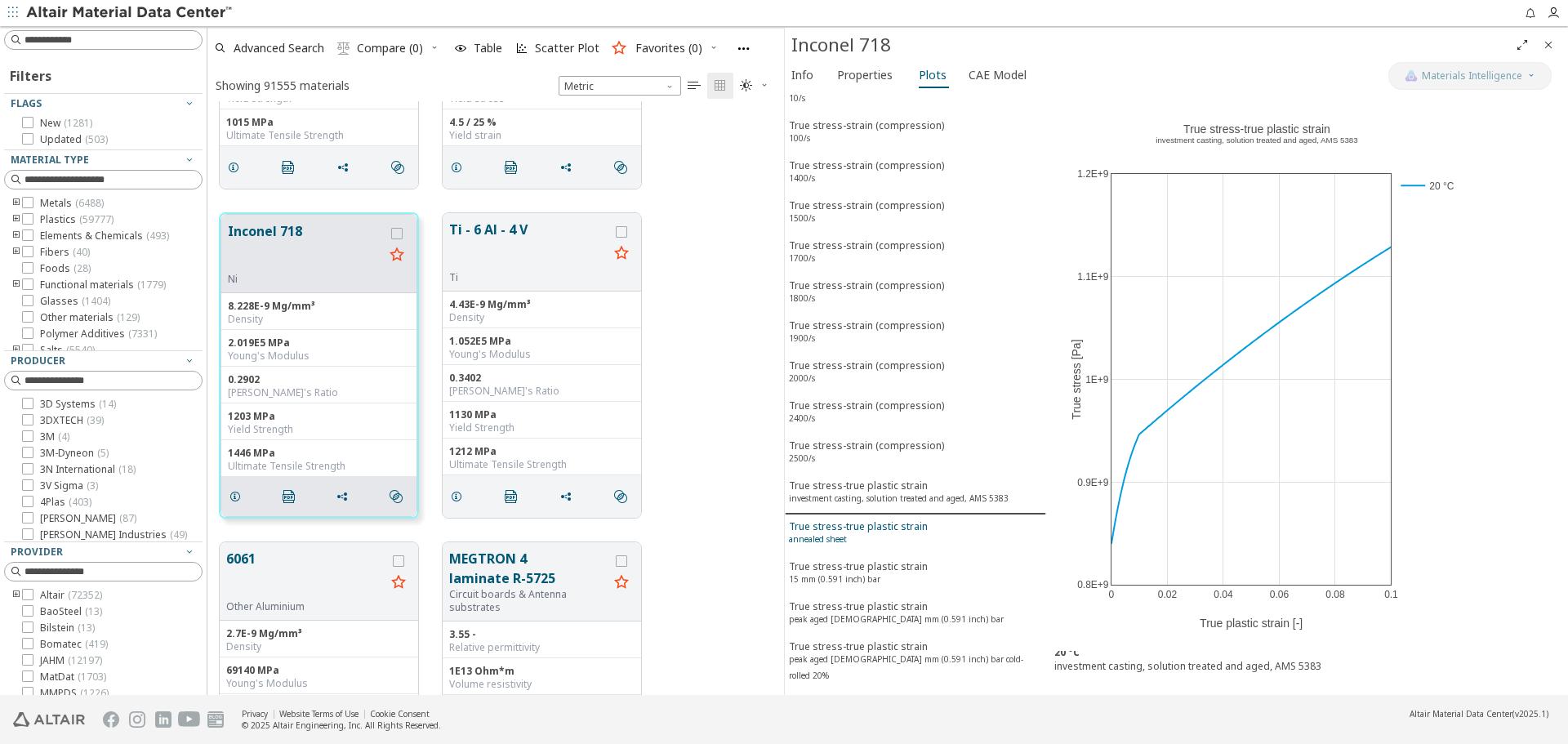
click at [869, 536] on div "True stress-true plastic strain annealed sheet" at bounding box center [859, 534] width 139 height 30
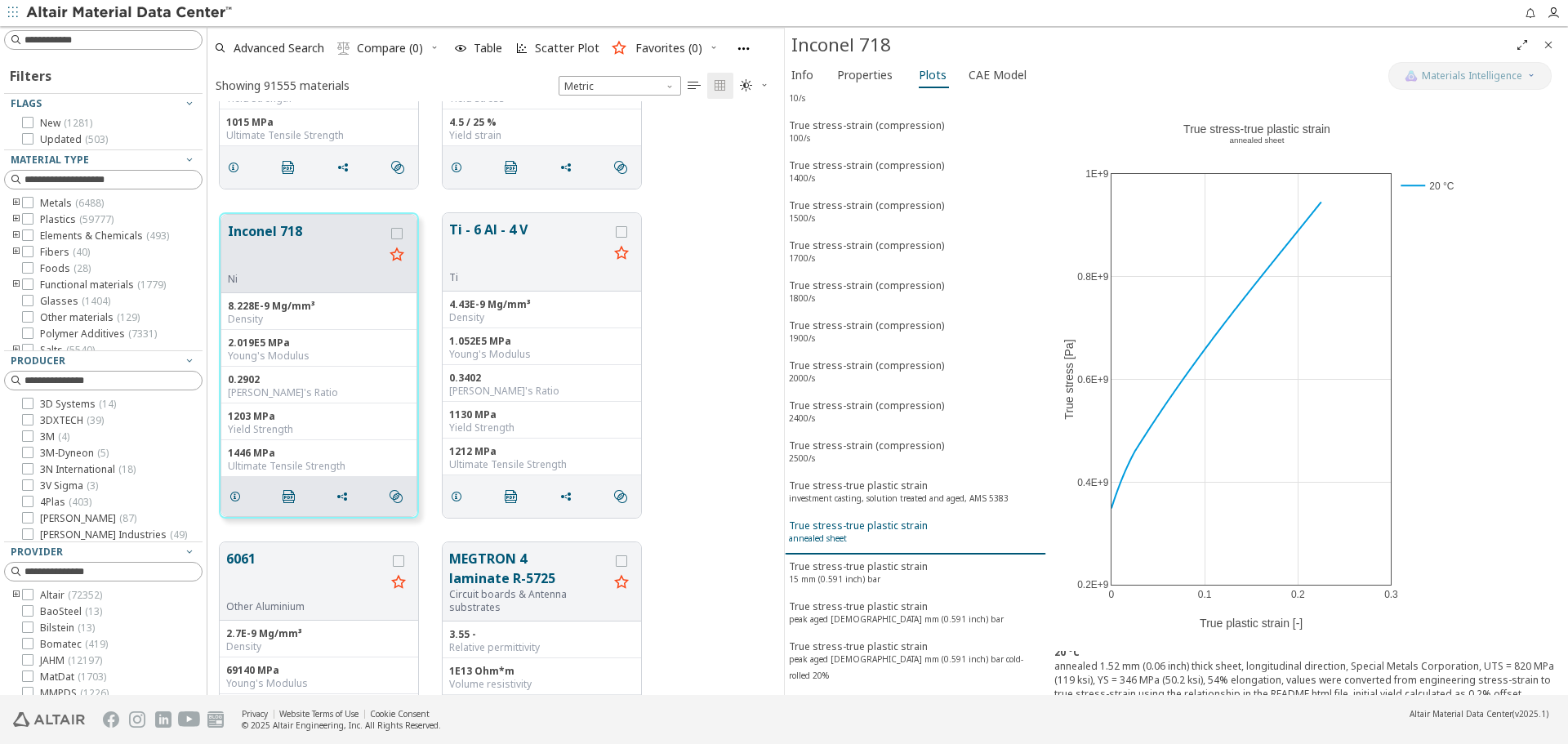
scroll to position [16, 0]
click at [853, 580] on sup "15 mm (0.591 inch) bar" at bounding box center [834, 580] width 91 height 12
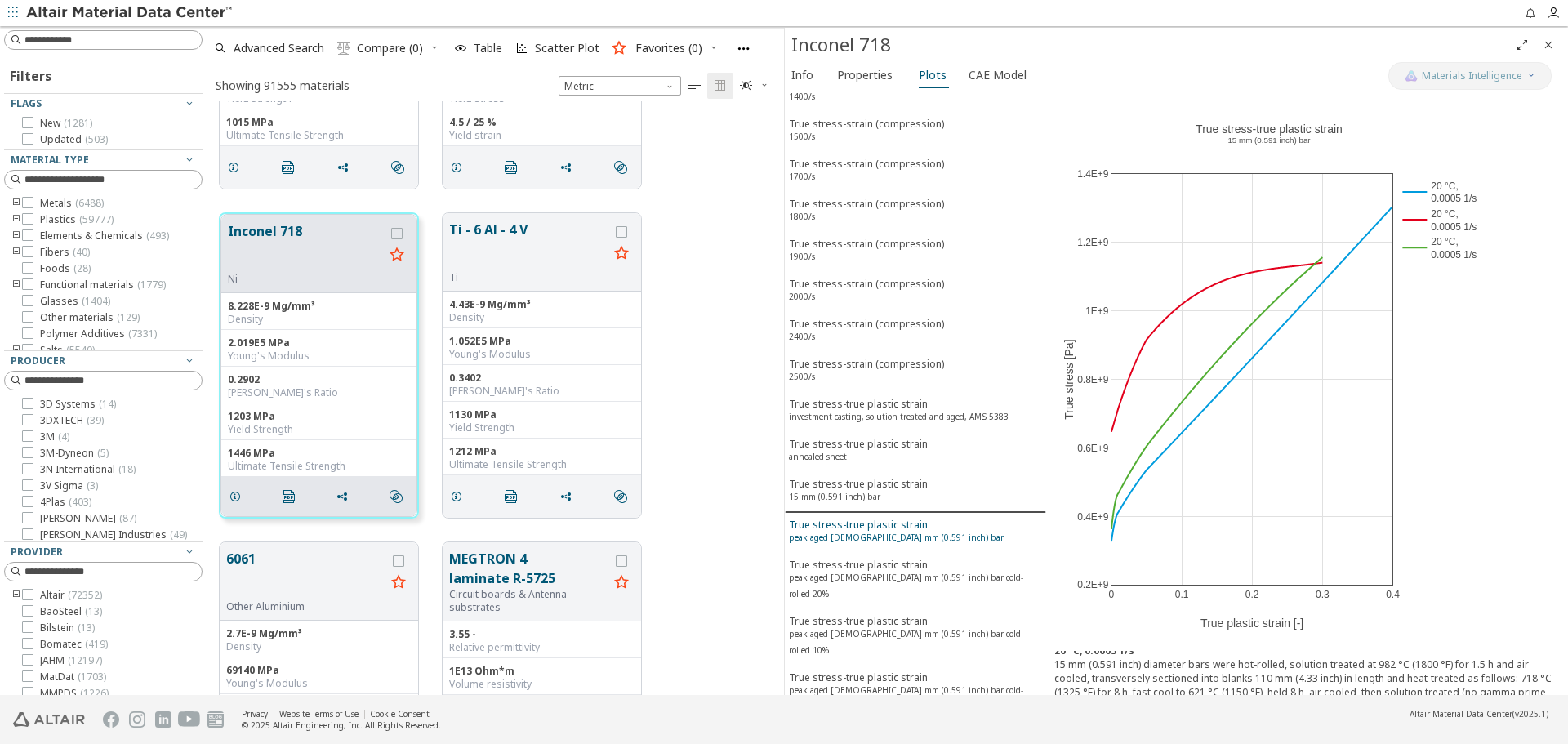
scroll to position [408, 0]
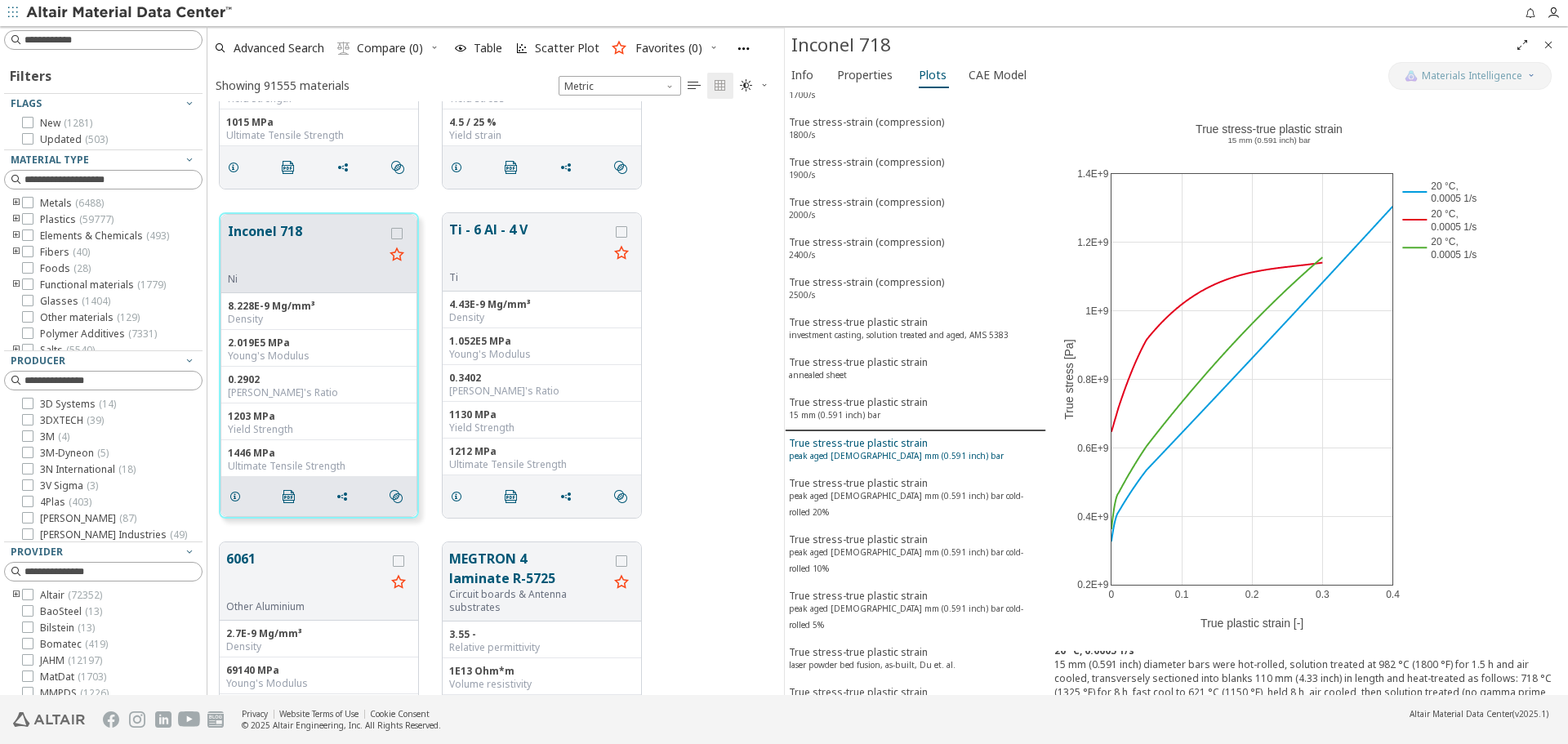
click at [937, 451] on span "True stress-true plastic strain peak aged [DEMOGRAPHIC_DATA] mm (0.591 inch) bar" at bounding box center [916, 451] width 253 height 30
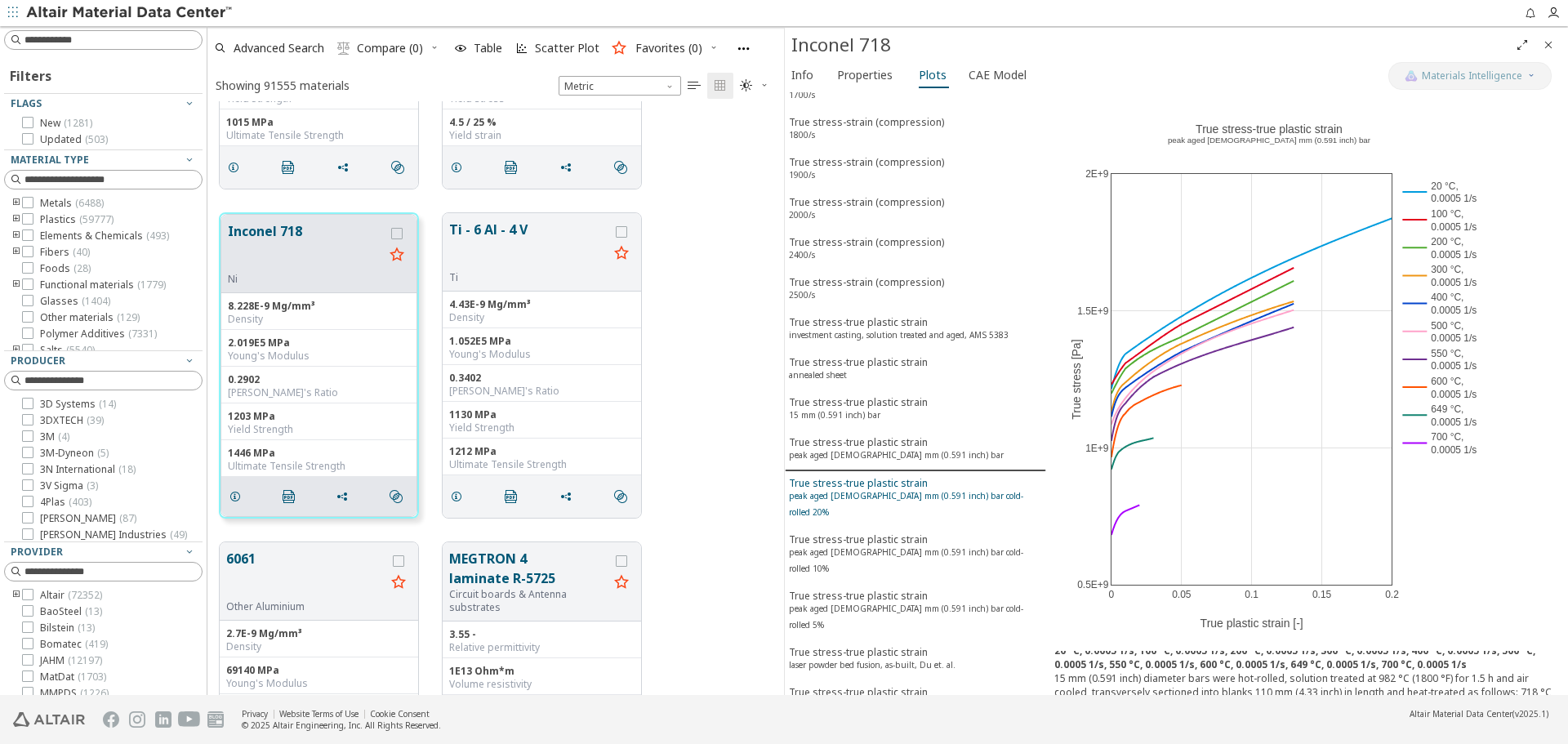
click at [904, 479] on div "True stress-true plastic strain peak aged [DEMOGRAPHIC_DATA] mm (0.591 inch) ba…" at bounding box center [916, 500] width 253 height 47
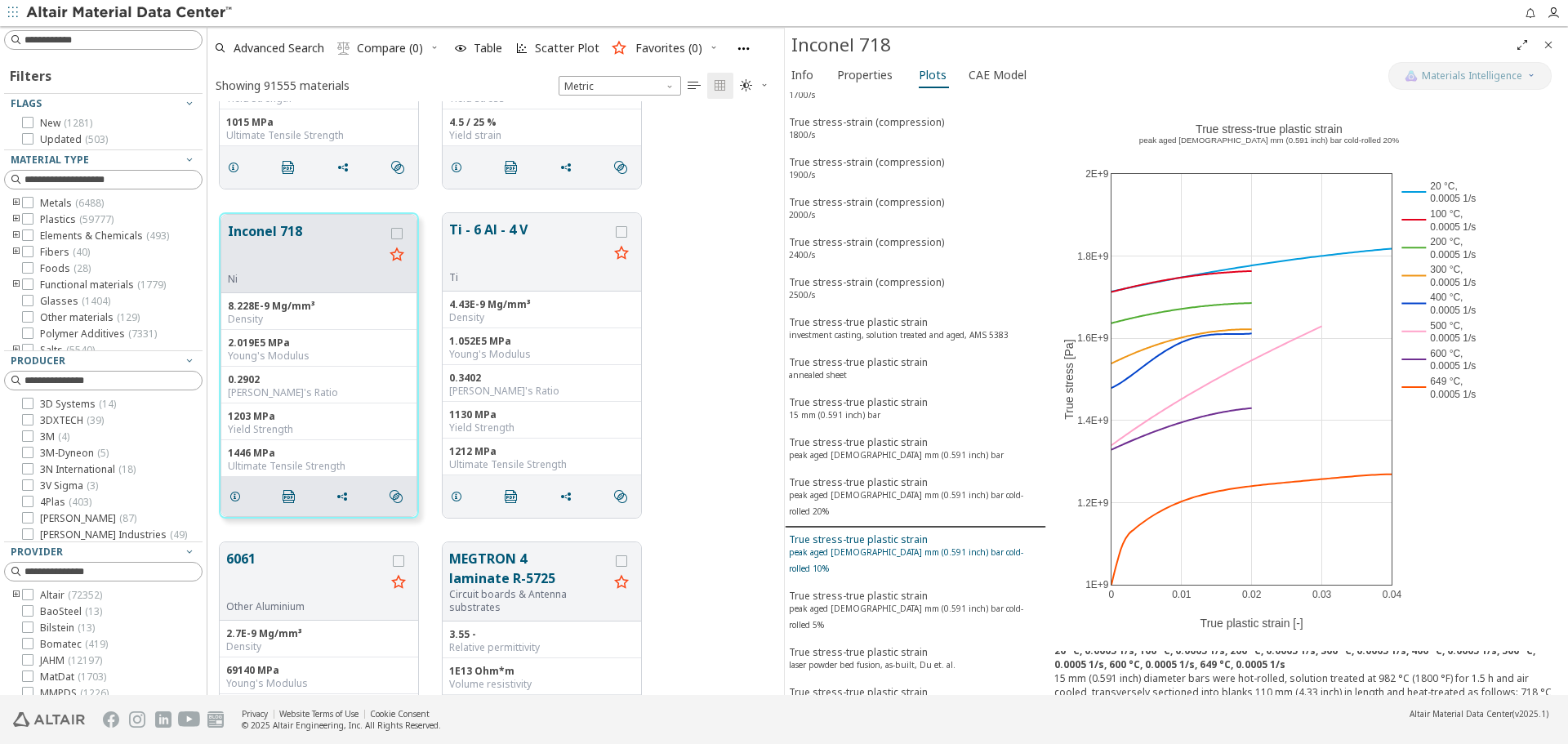
click at [901, 533] on div "True stress-true plastic strain peak aged [DEMOGRAPHIC_DATA] mm (0.591 inch) ba…" at bounding box center [916, 556] width 253 height 47
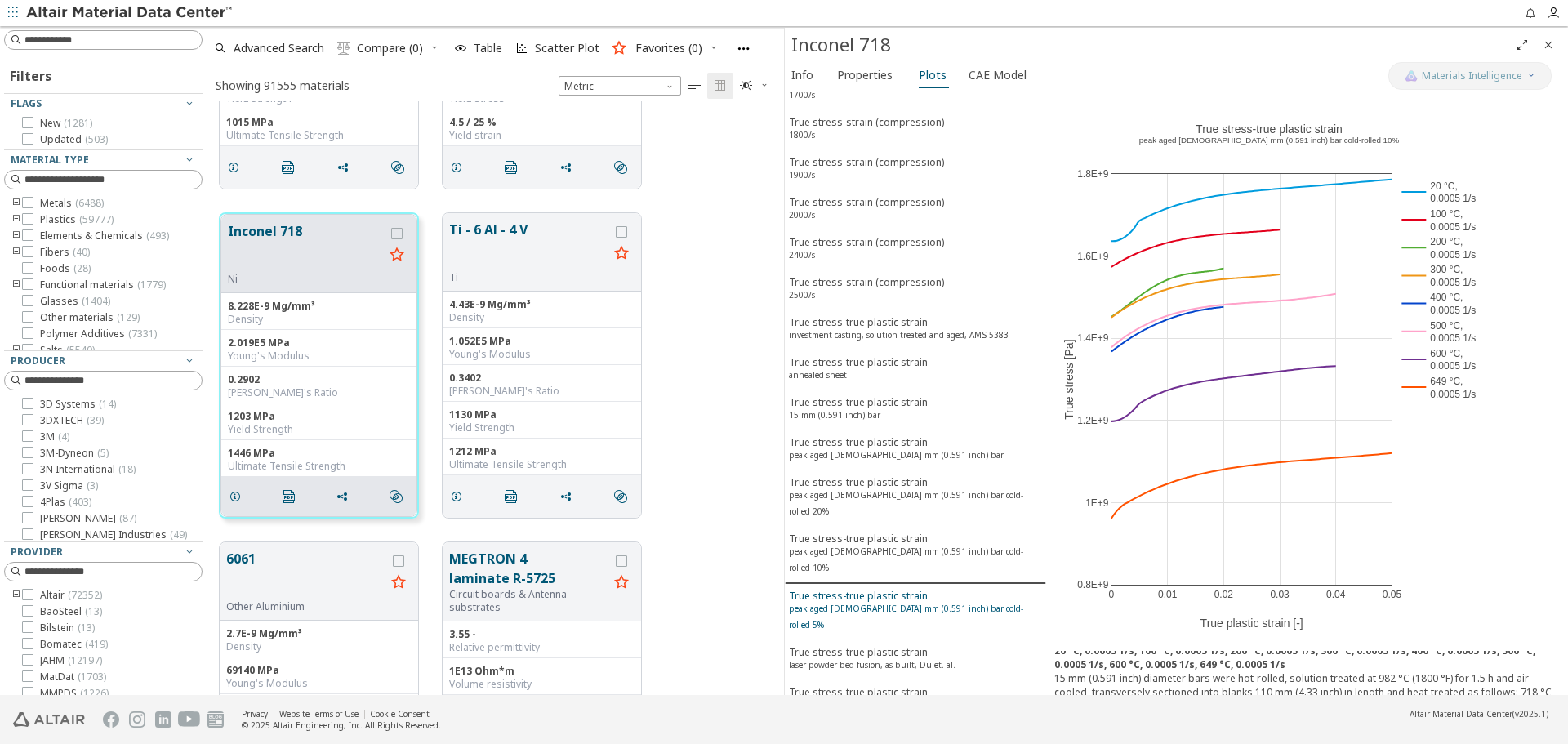
click at [916, 589] on div "True stress-true plastic strain peak aged [DEMOGRAPHIC_DATA] mm (0.591 inch) ba…" at bounding box center [916, 612] width 253 height 47
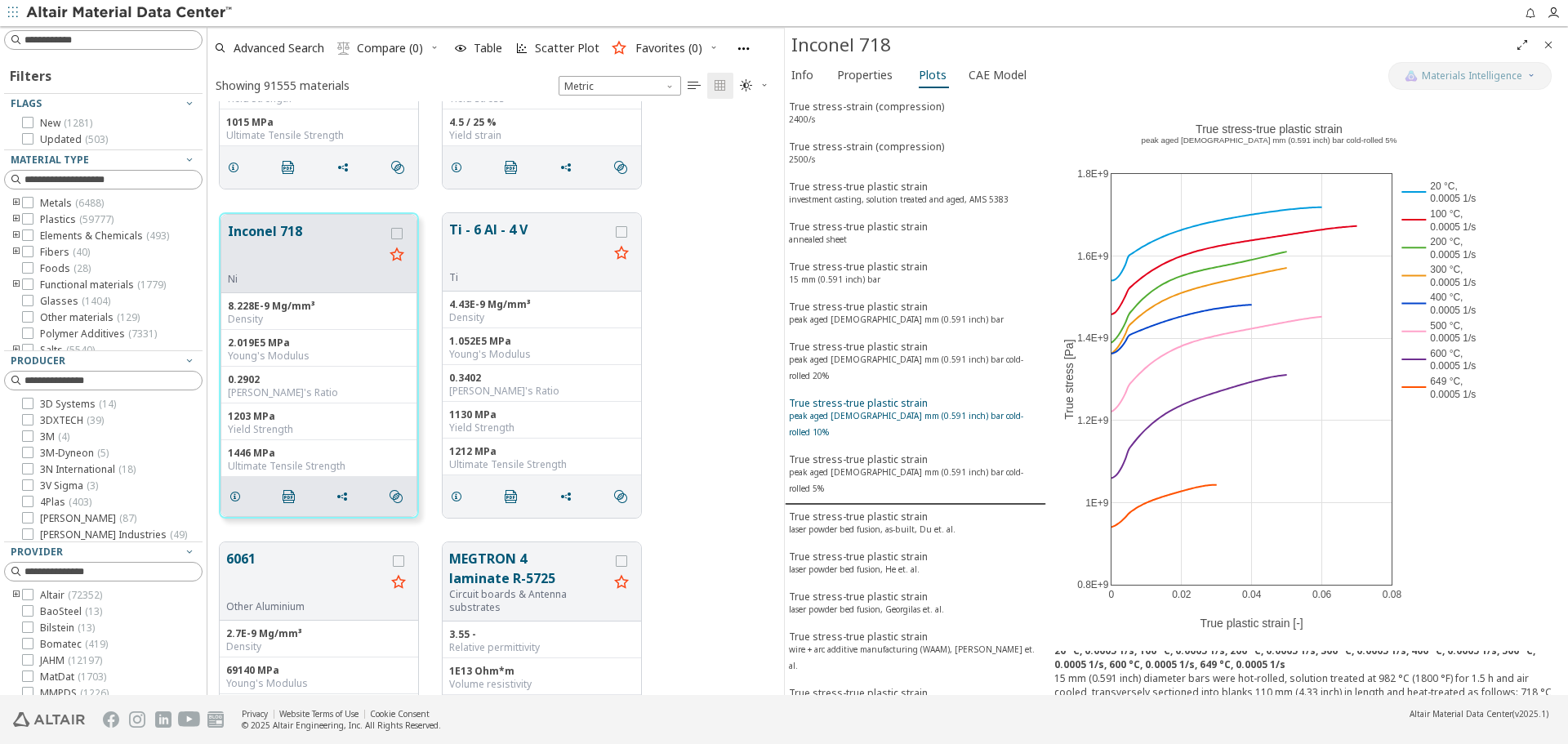
scroll to position [572, 0]
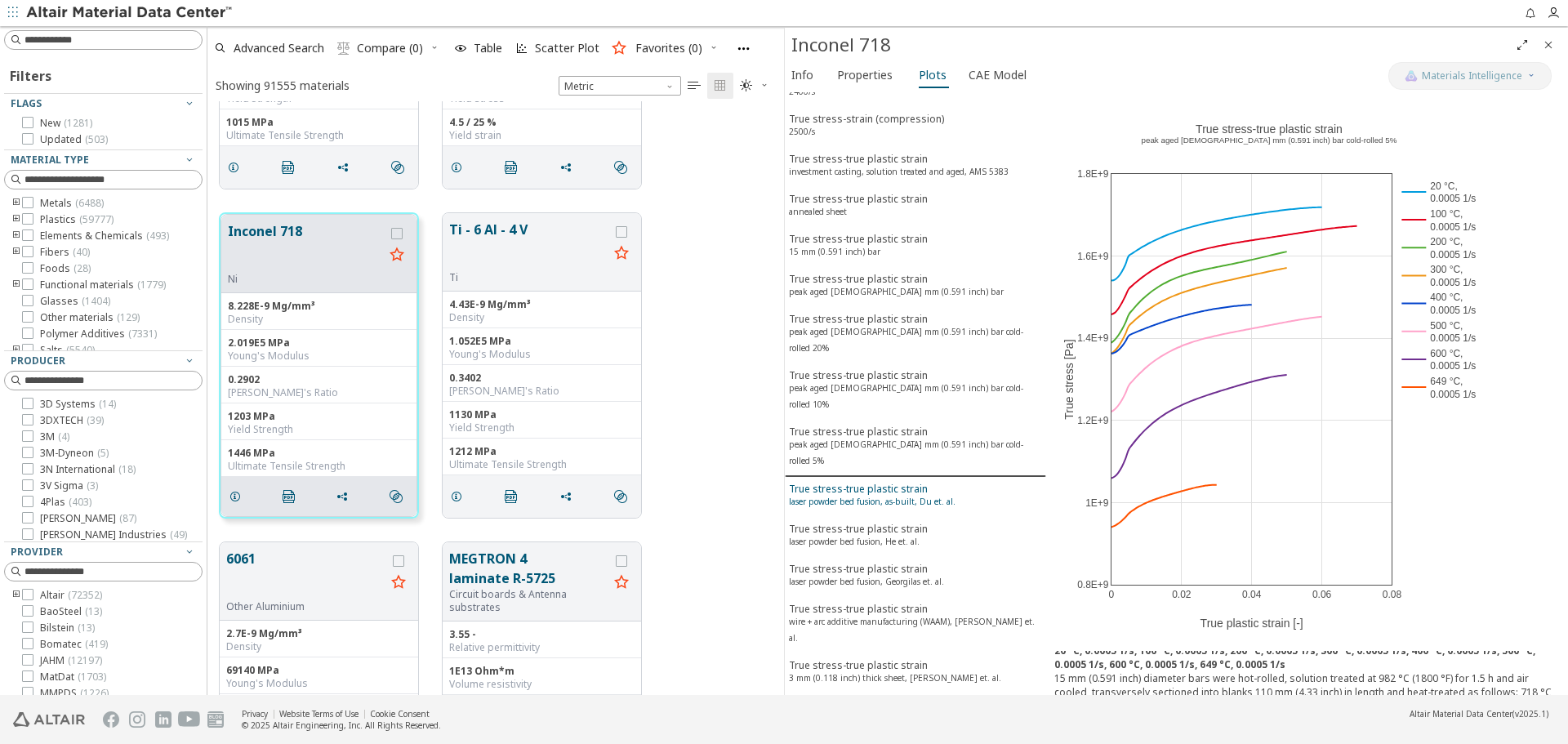
click at [942, 496] on sup "laser powder bed fusion, as-built, Du et. al." at bounding box center [872, 502] width 167 height 12
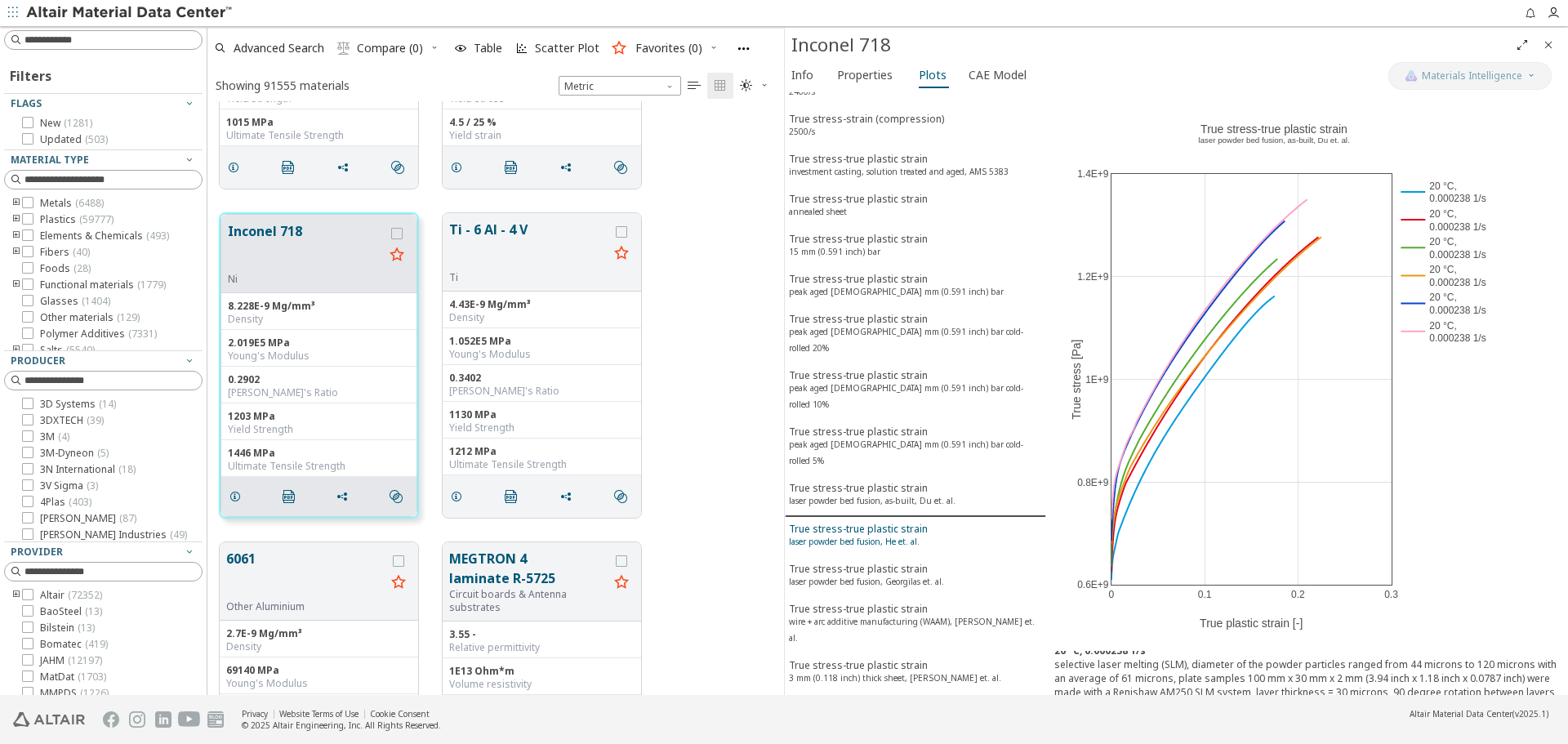
click at [923, 522] on span "True stress-true plastic strain laser powder bed fusion, He et. al." at bounding box center [916, 537] width 253 height 30
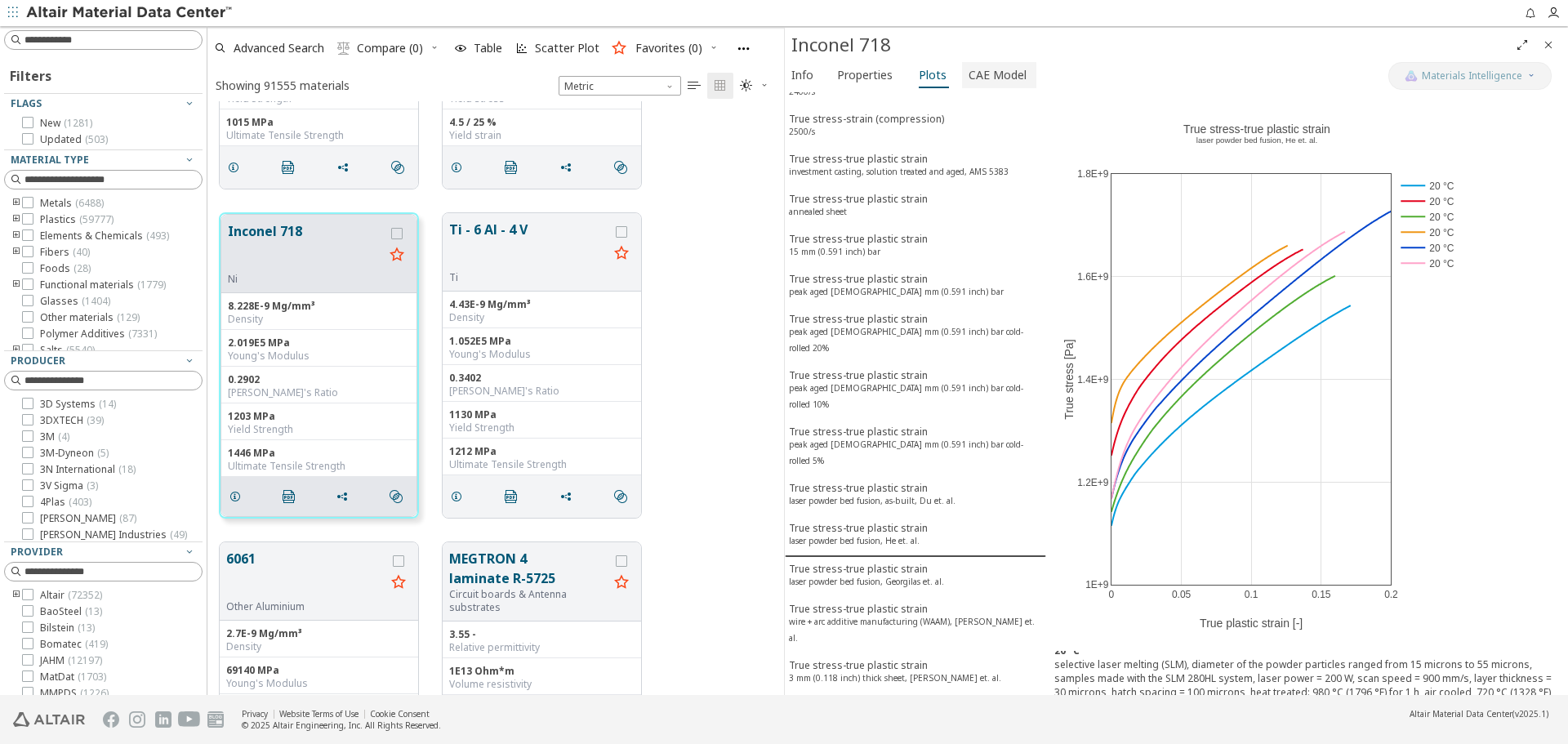
click at [994, 83] on span "CAE Model" at bounding box center [997, 75] width 58 height 26
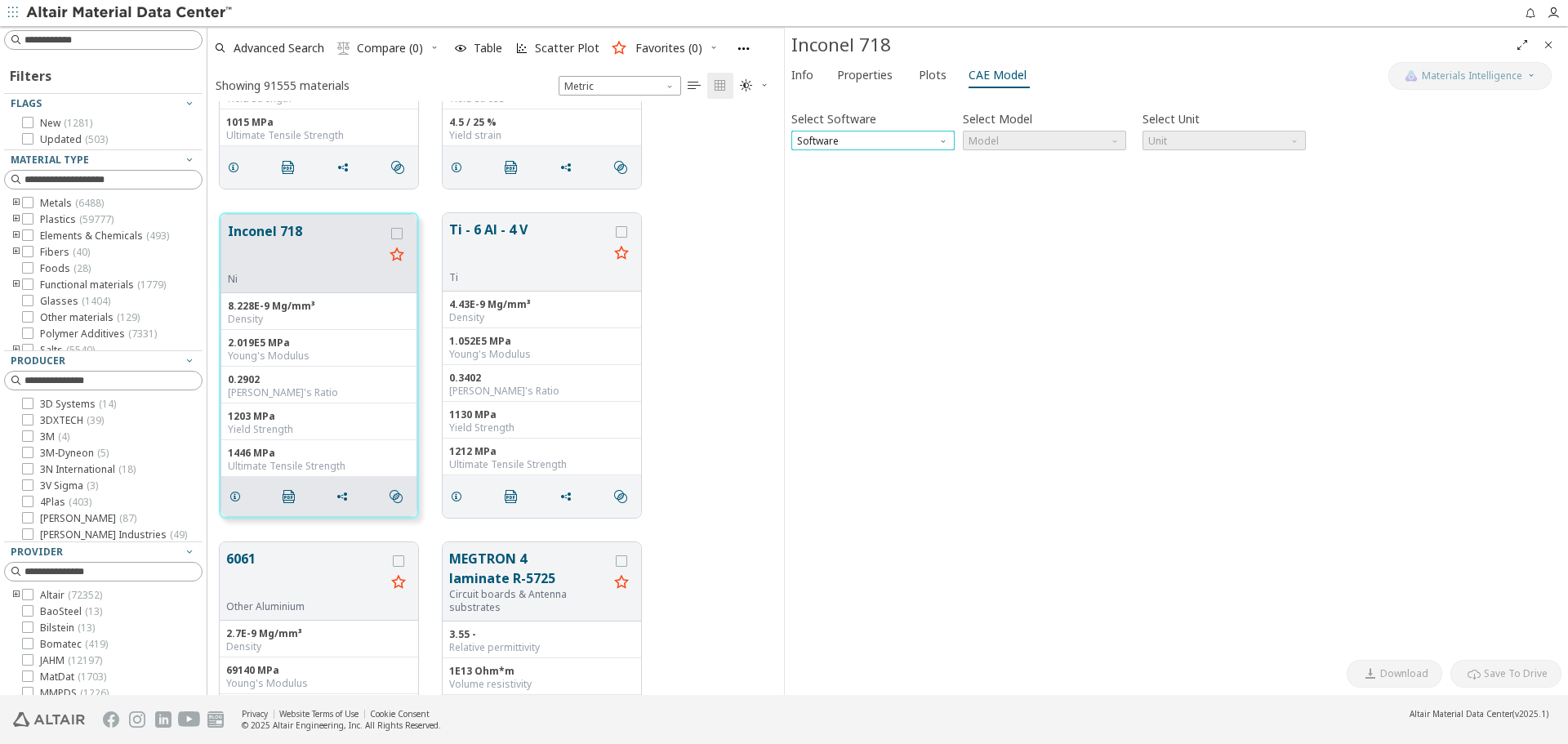
click at [932, 142] on span "Software" at bounding box center [873, 140] width 164 height 19
click at [906, 187] on button "OptiStruct" at bounding box center [873, 179] width 164 height 19
click at [1026, 135] on span "Model" at bounding box center [1044, 140] width 164 height 19
click at [1040, 174] on span "MatS1" at bounding box center [1044, 180] width 150 height 12
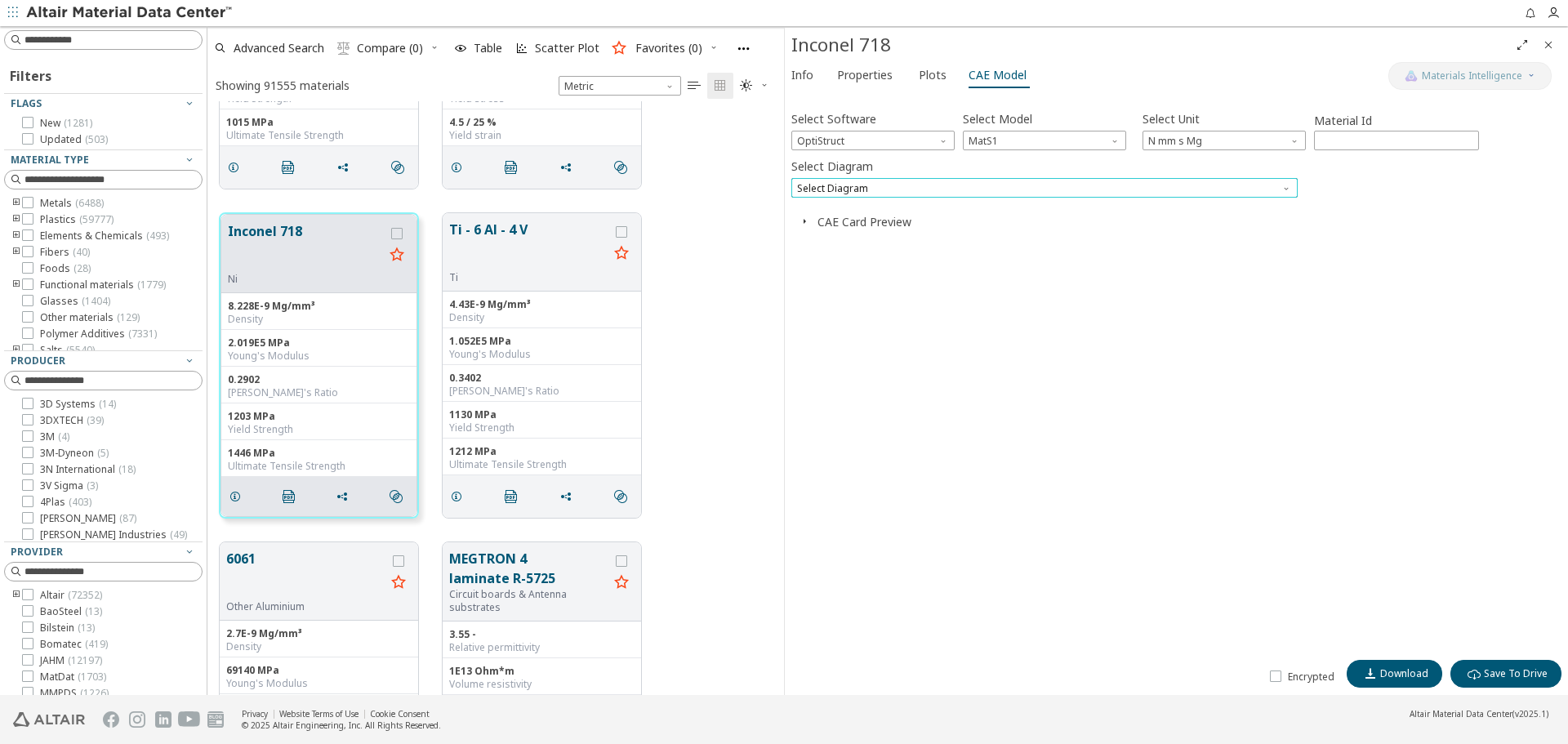
click at [1025, 191] on span "Select Diagram" at bounding box center [1045, 187] width 506 height 19
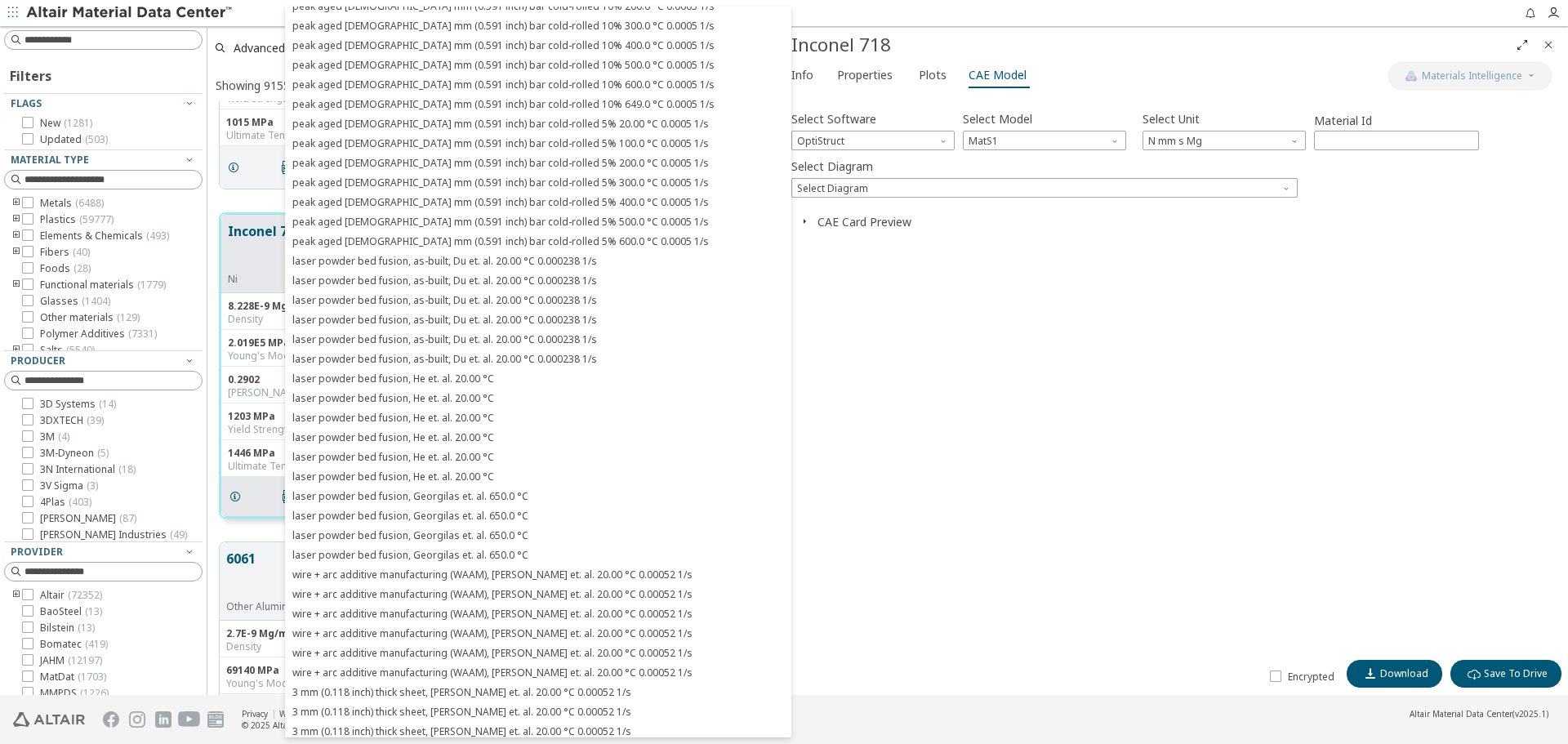
scroll to position [465, 0]
click at [932, 403] on div "Select Software OptiStruct Select Model MatS1 Select Unit N mm s Mg Material Id…" at bounding box center [1176, 375] width 770 height 553
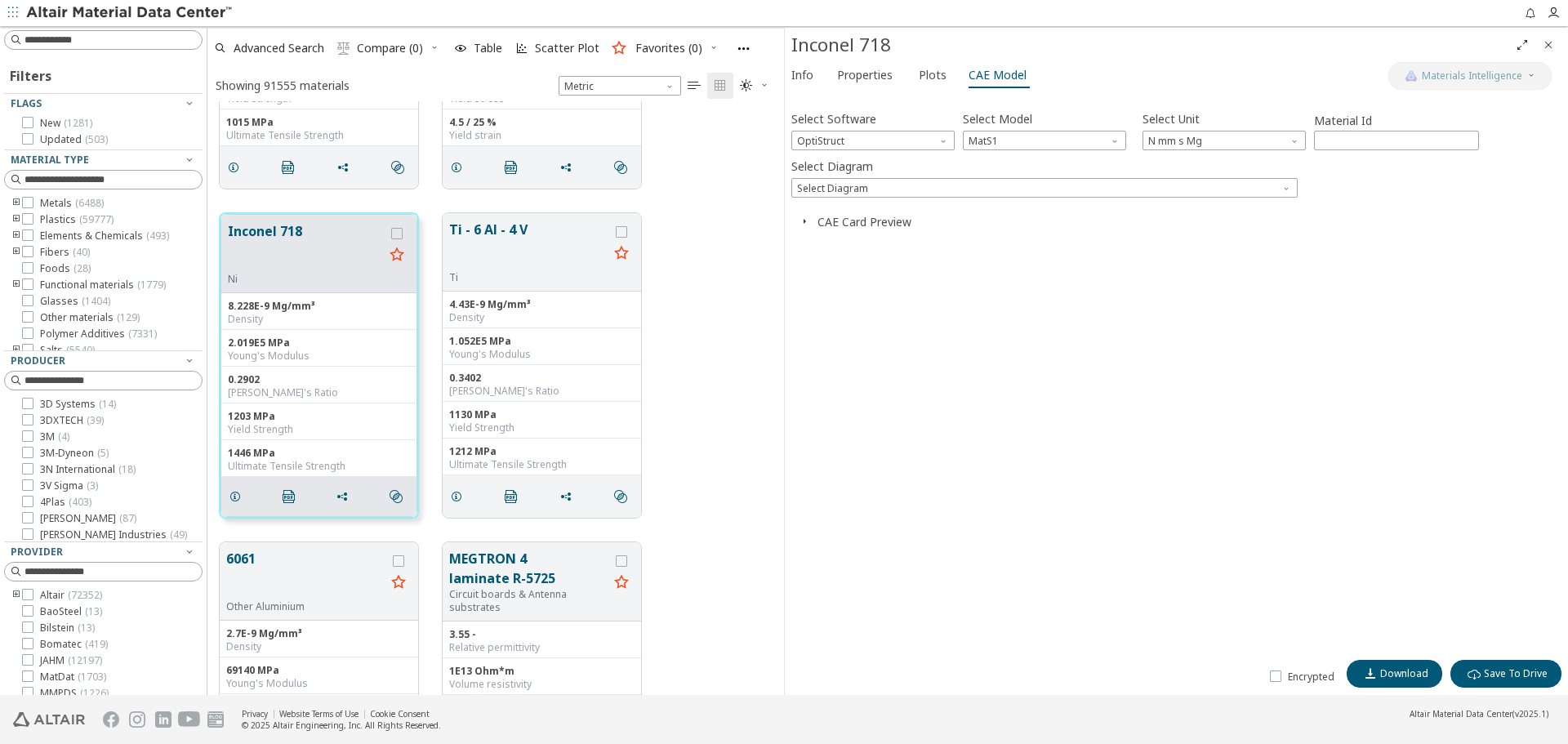
click at [846, 222] on button "CAE Card Preview" at bounding box center [864, 221] width 94 height 16
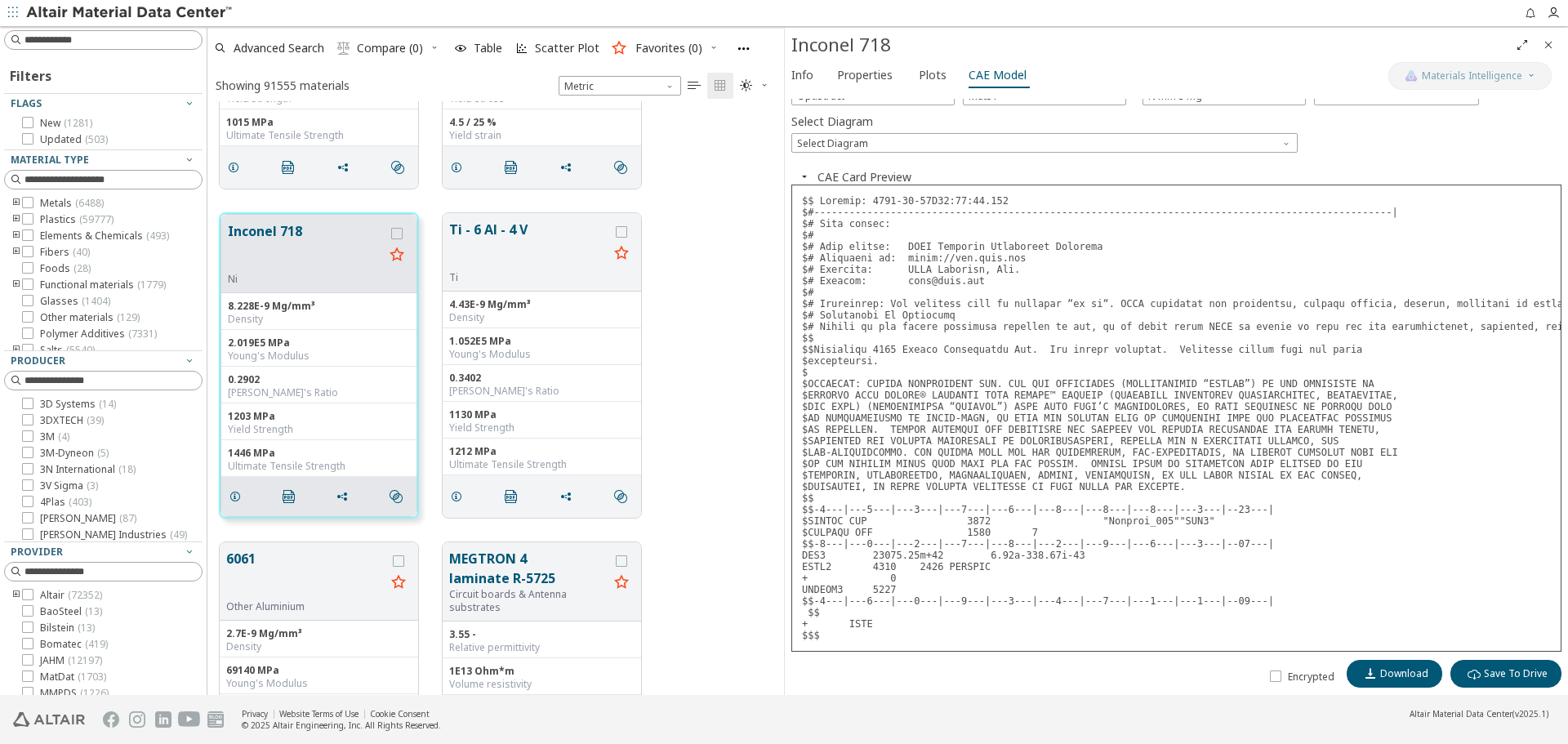
scroll to position [0, 0]
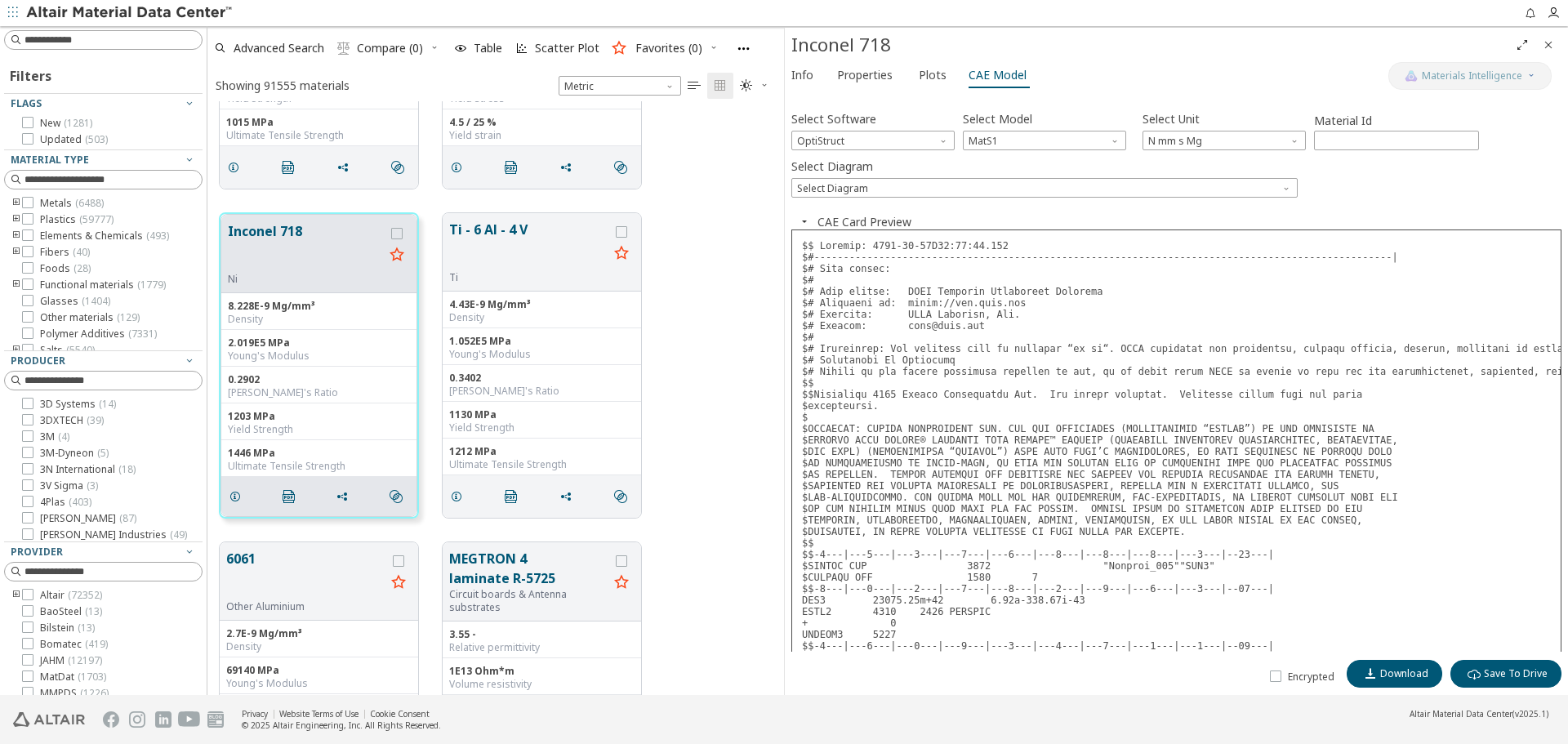
click at [1546, 40] on icon "Close" at bounding box center [1548, 45] width 13 height 13
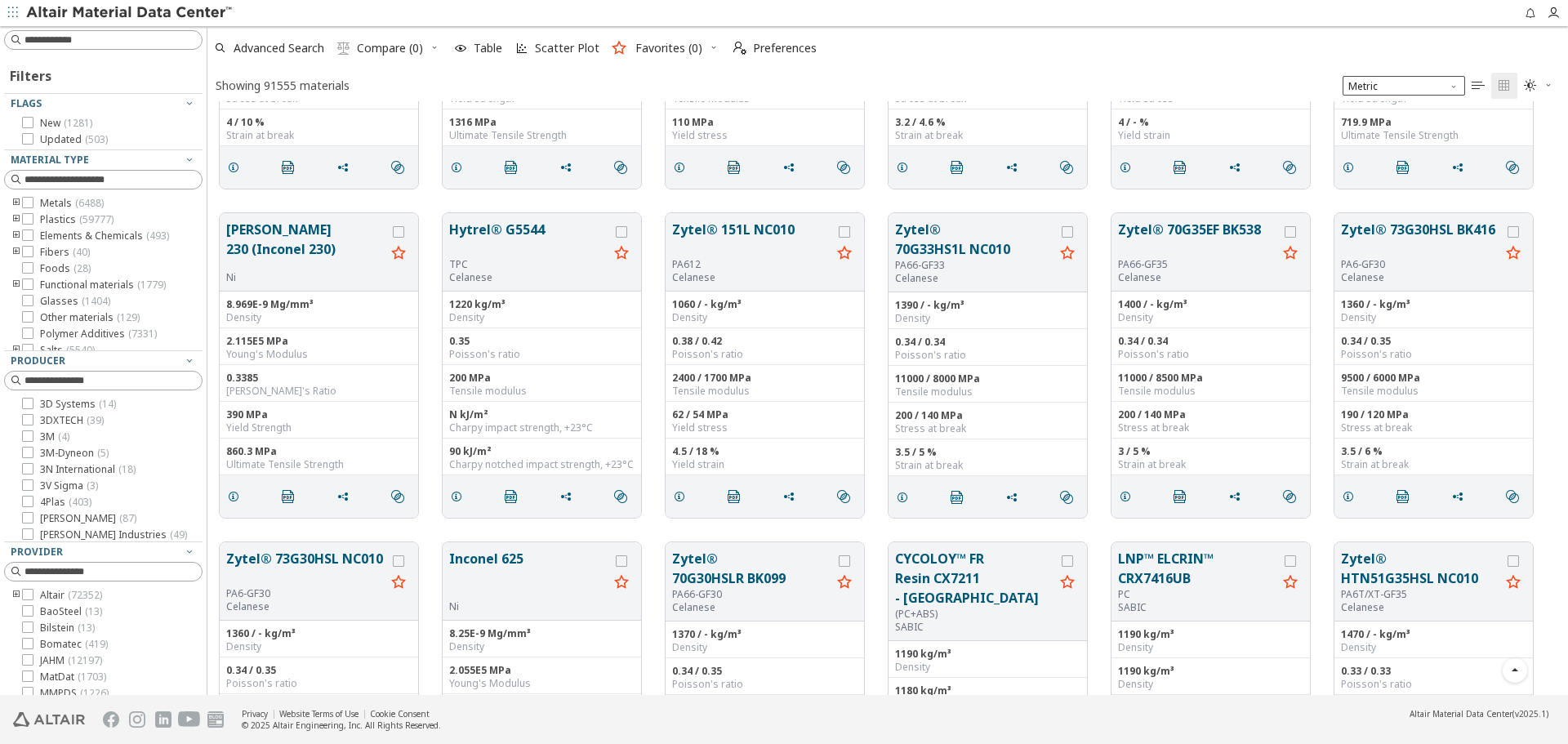
scroll to position [581, 1348]
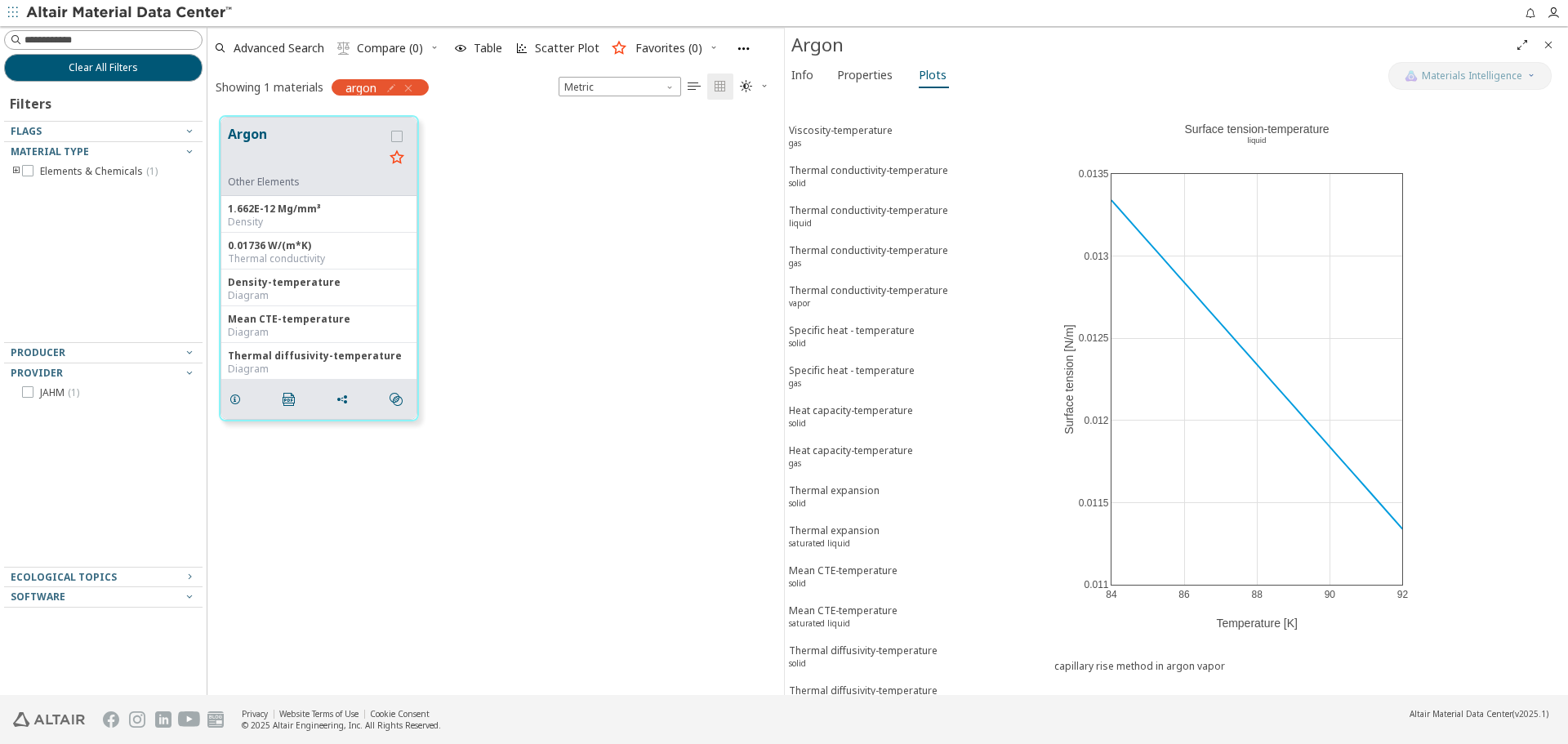
scroll to position [304, 0]
